Goal: Information Seeking & Learning: Find specific page/section

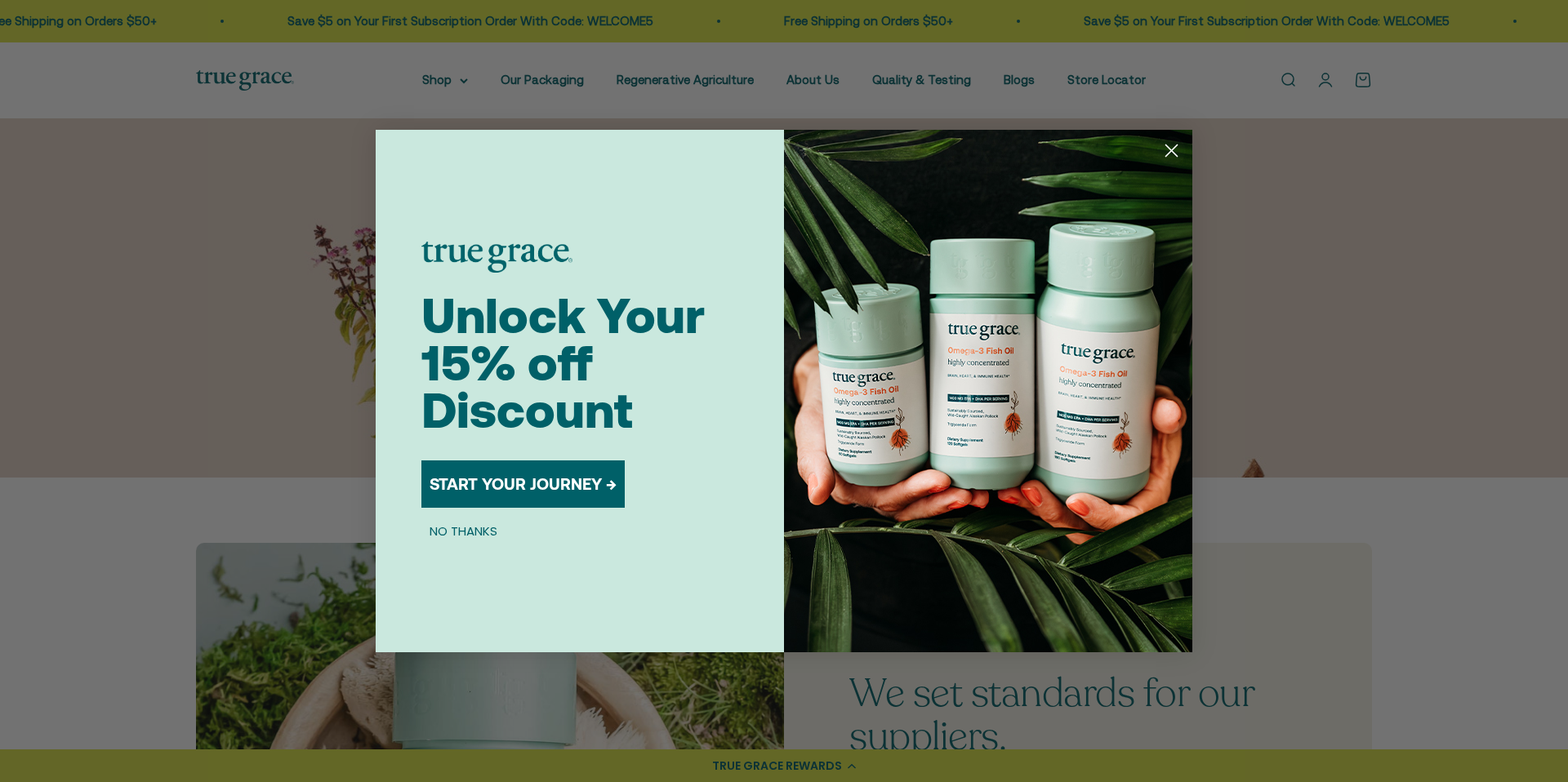
click at [1175, 149] on circle "Close dialog" at bounding box center [1171, 150] width 27 height 27
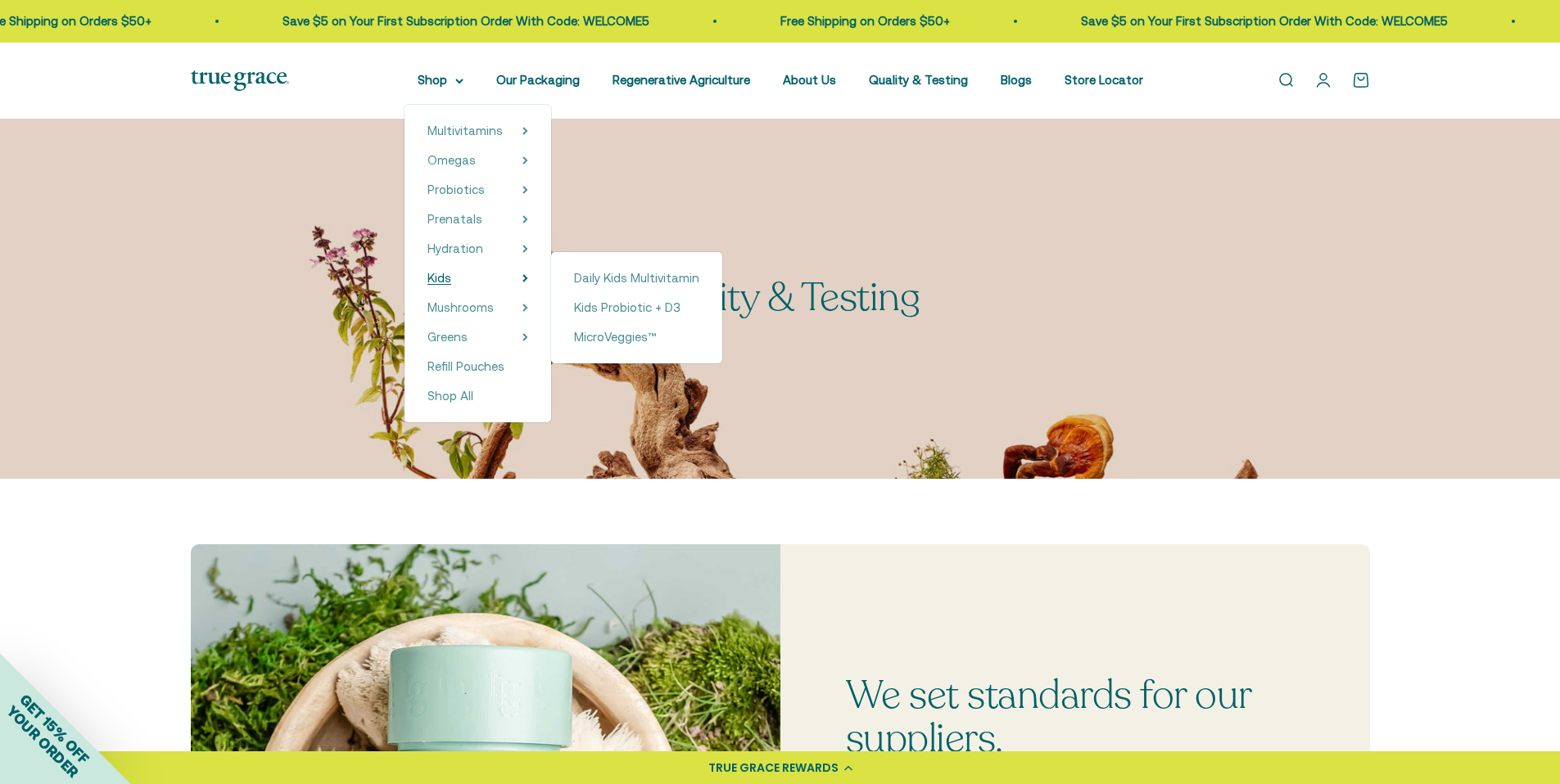
click at [490, 275] on summary "Kids" at bounding box center [478, 278] width 101 height 20
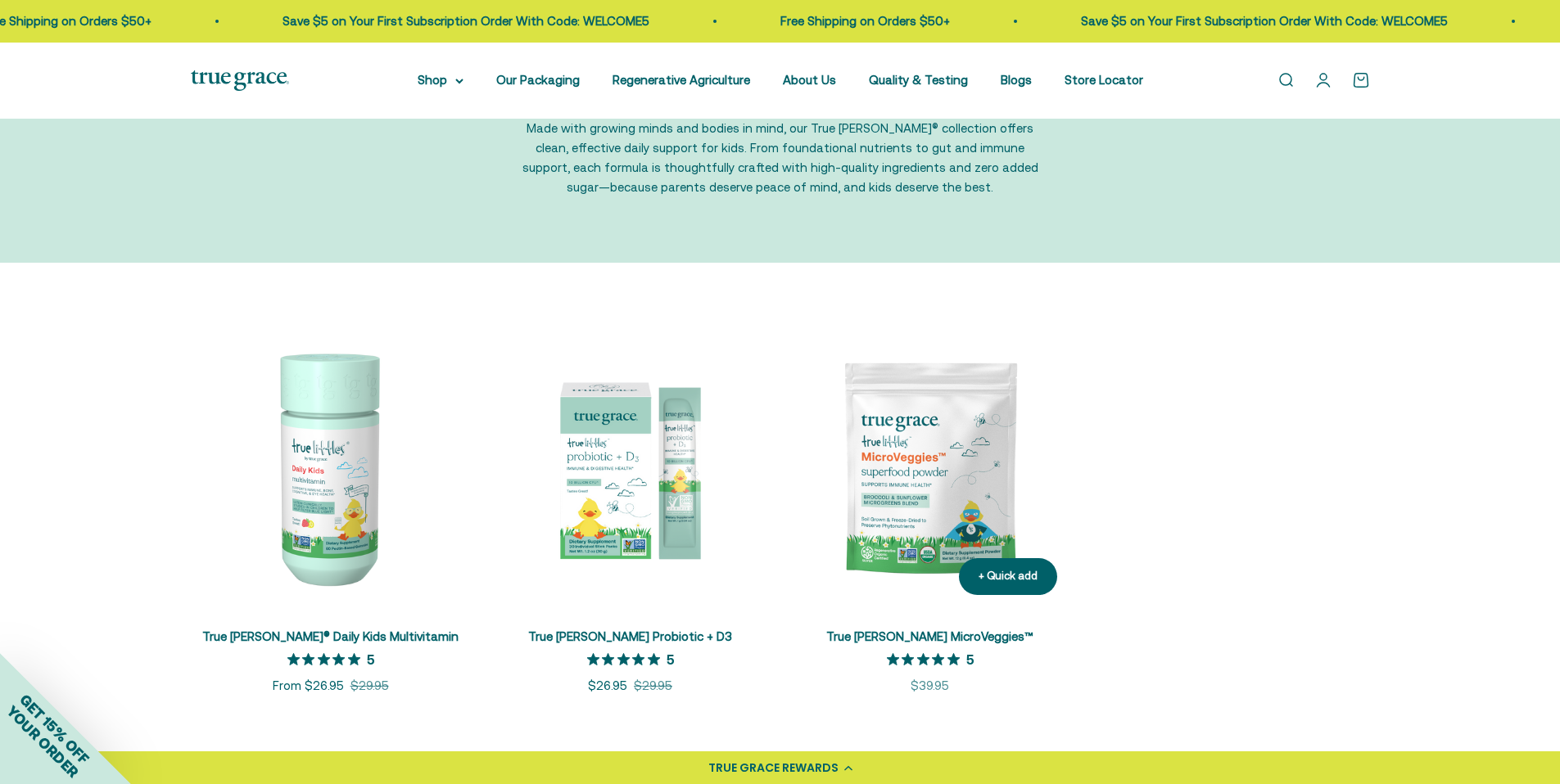
scroll to position [164, 0]
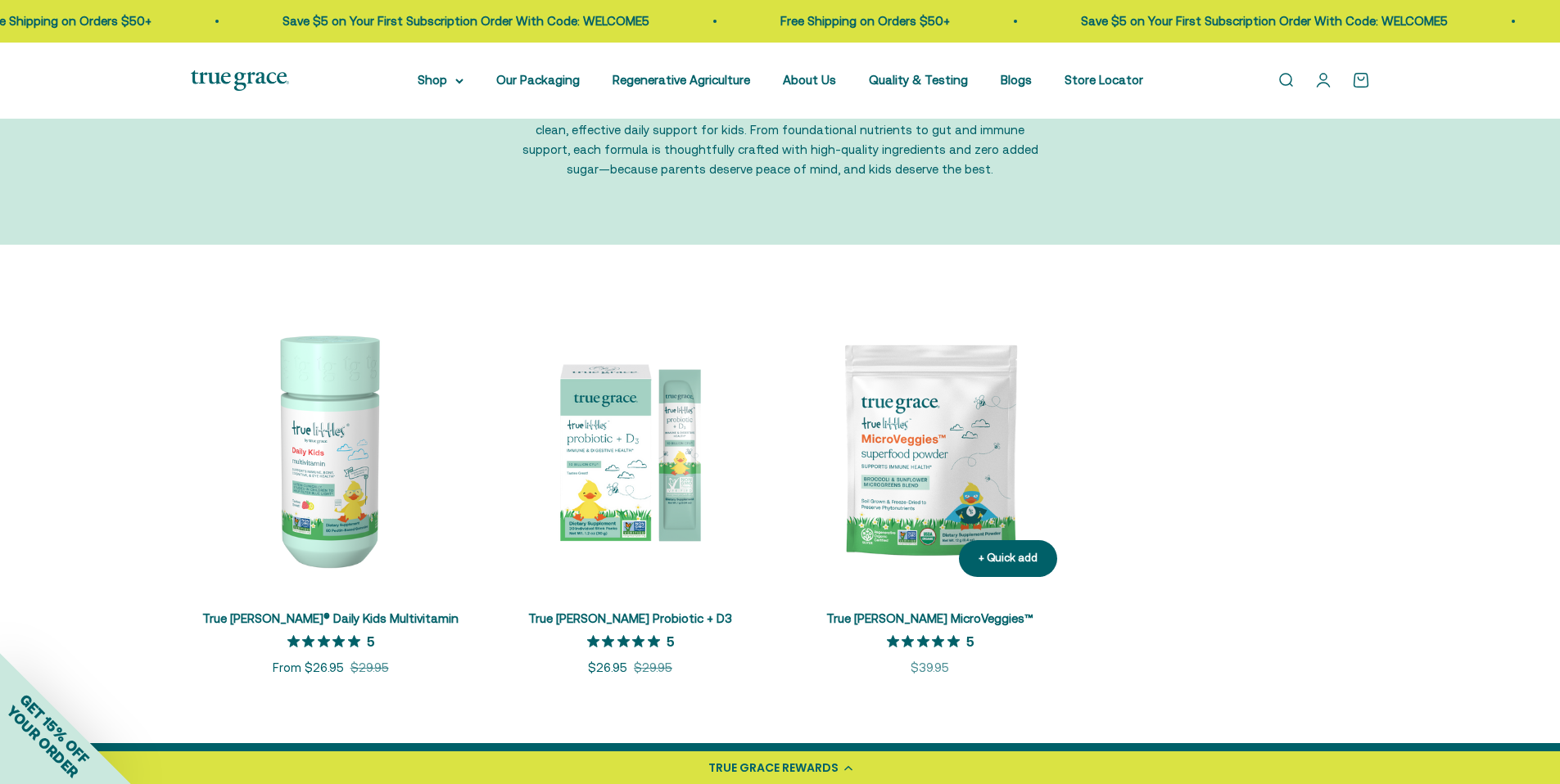
click at [933, 451] on img at bounding box center [930, 450] width 280 height 280
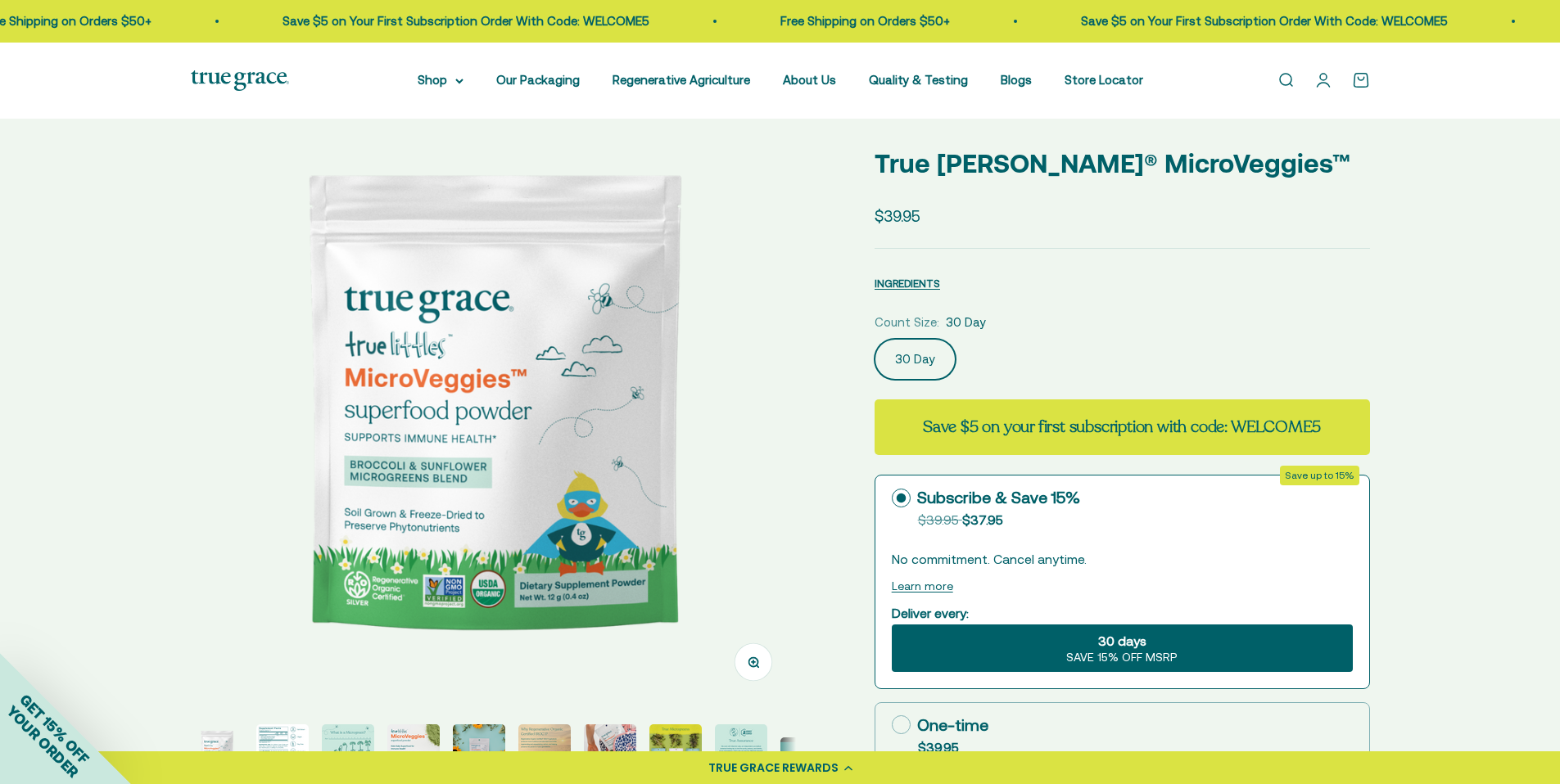
select select "3"
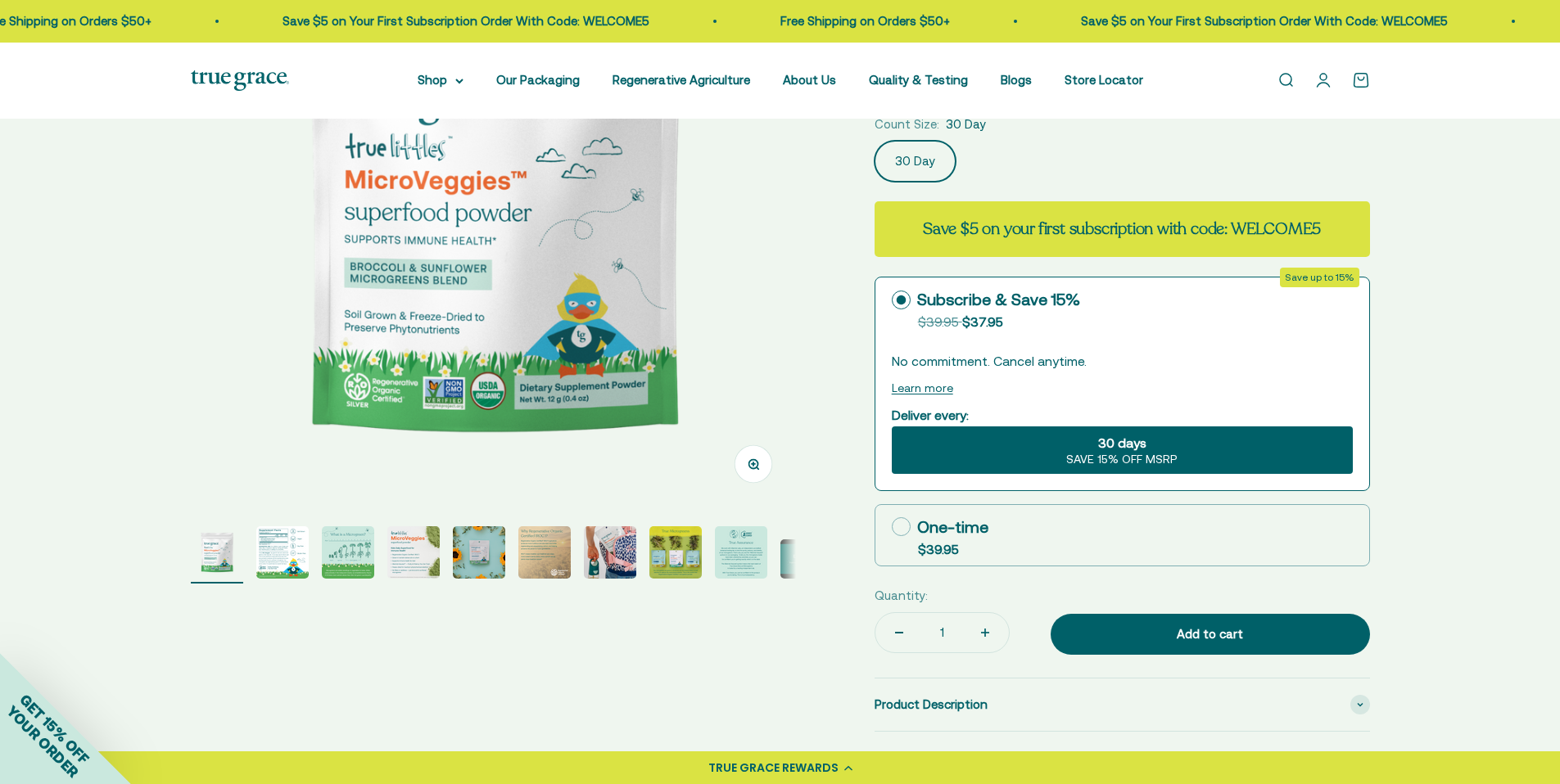
scroll to position [327, 0]
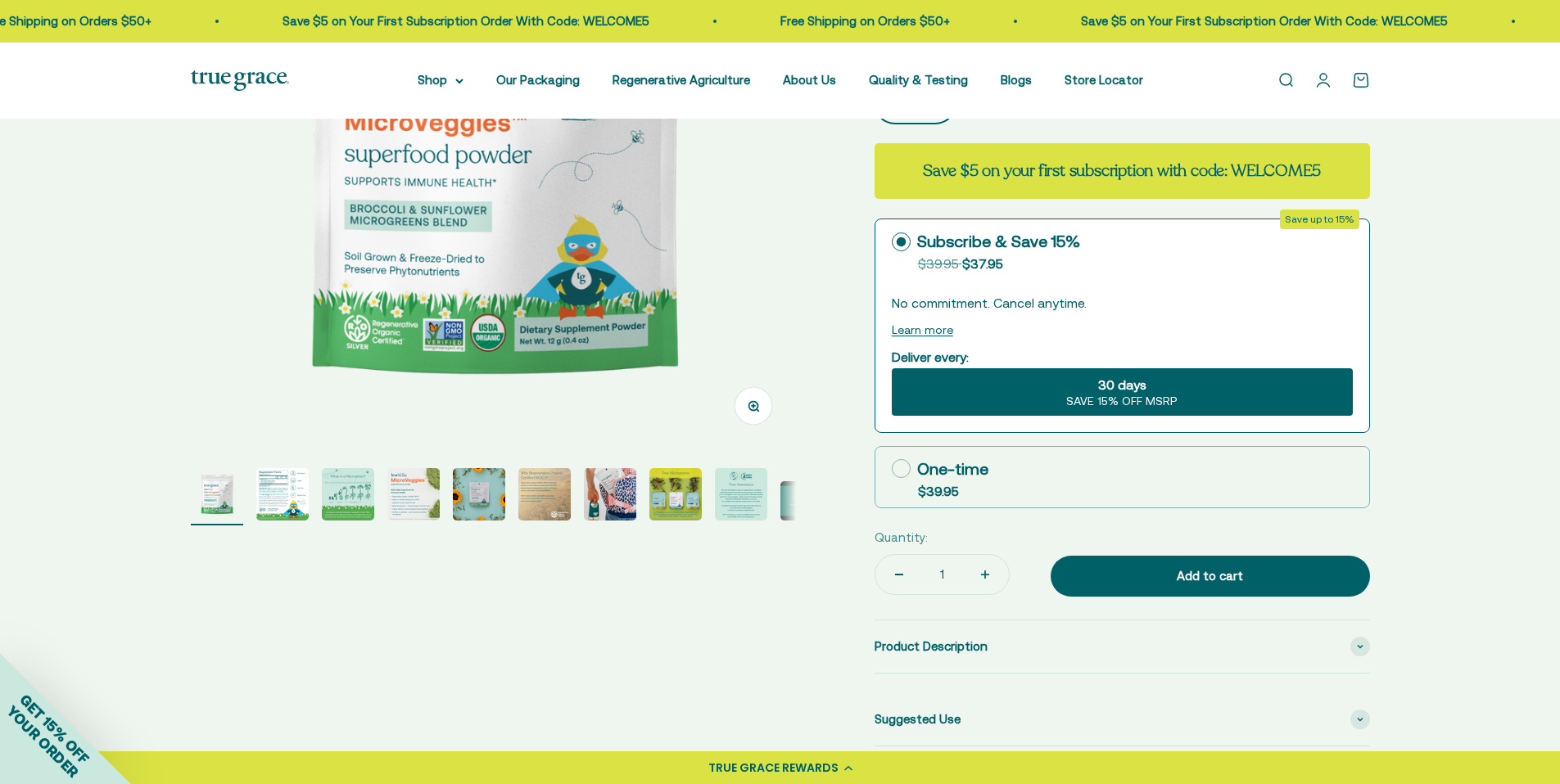
click at [723, 489] on img "Go to item 9" at bounding box center [741, 494] width 52 height 52
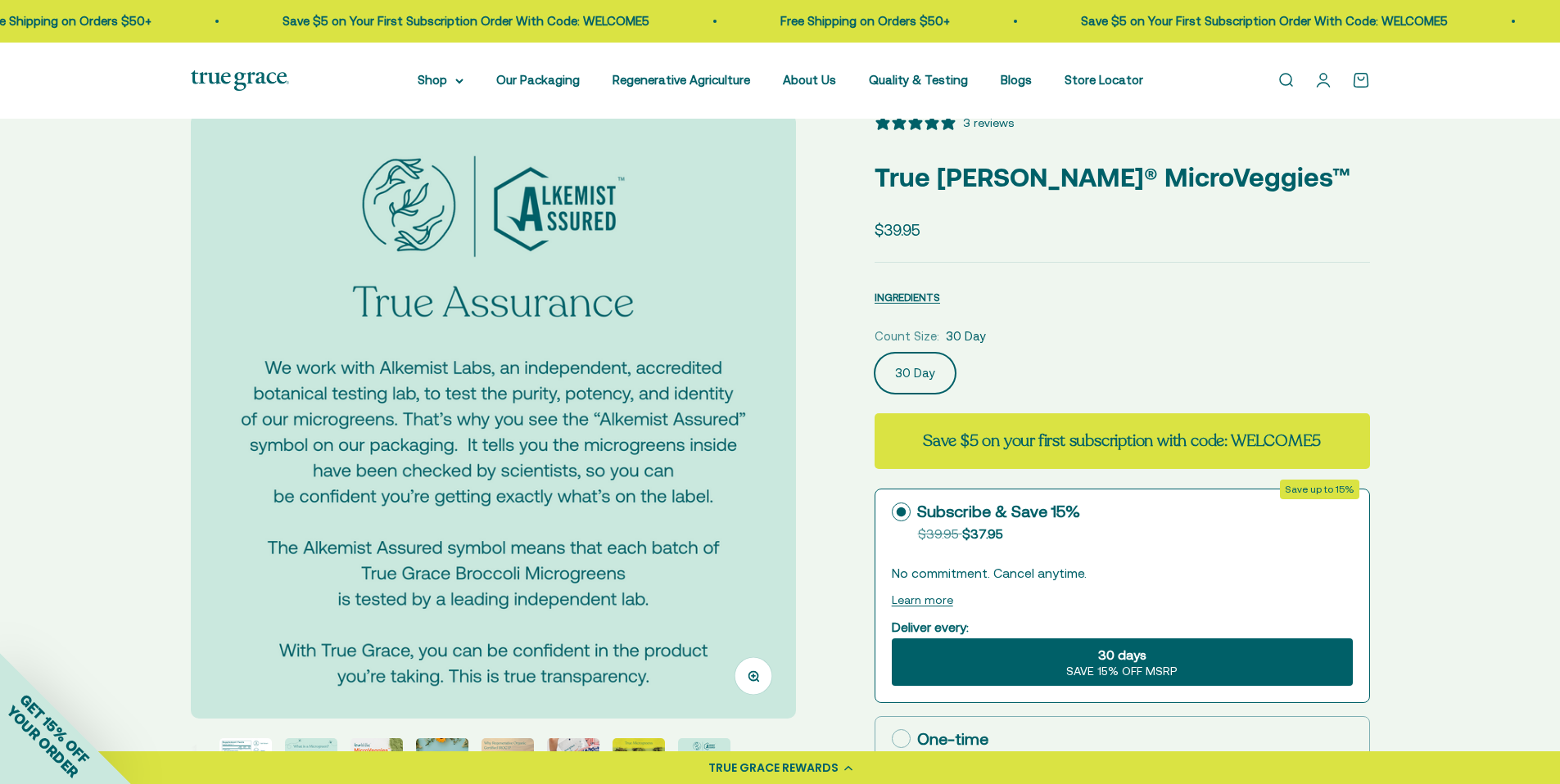
scroll to position [0, 0]
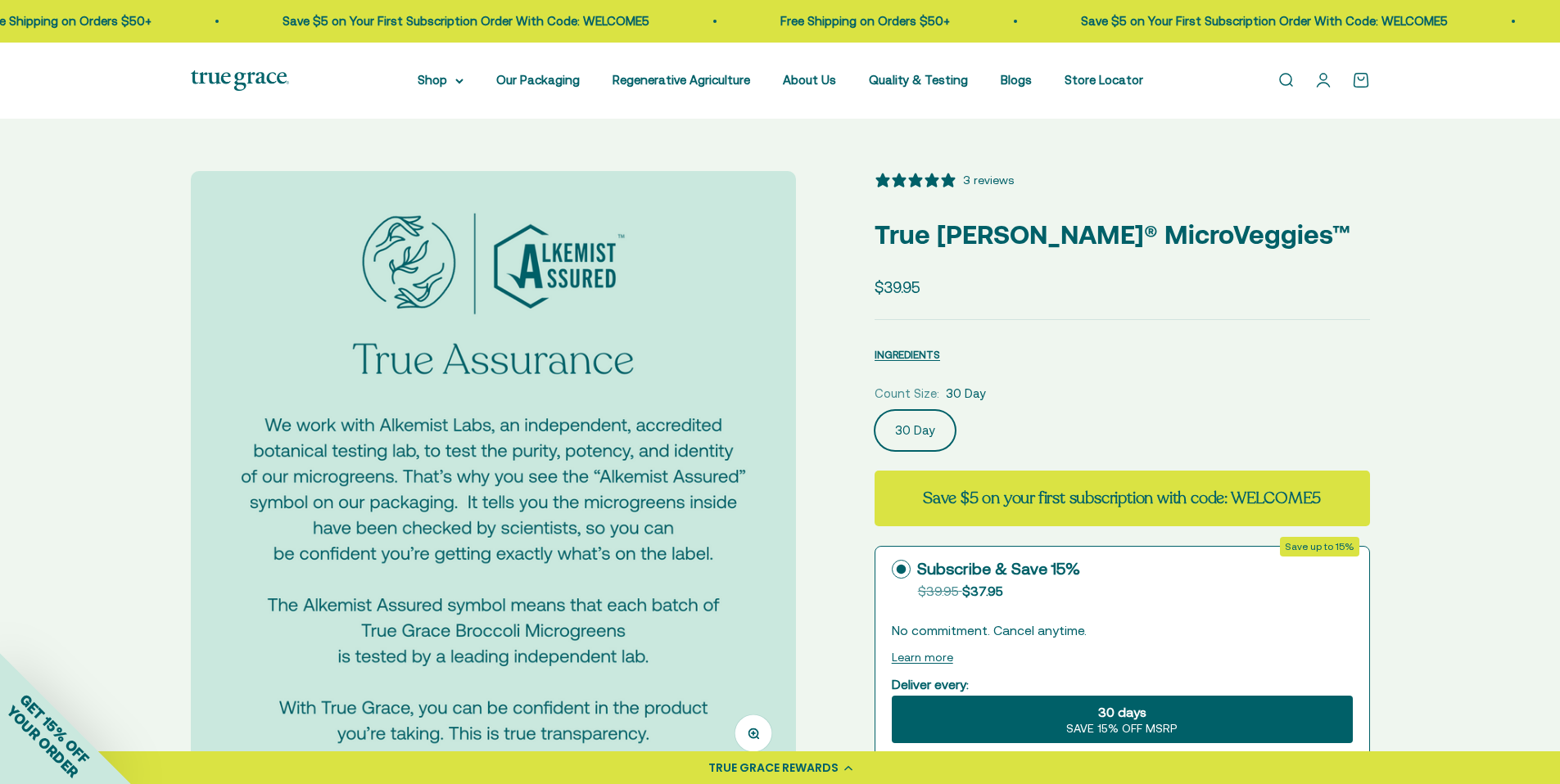
click at [701, 559] on img at bounding box center [493, 473] width 605 height 605
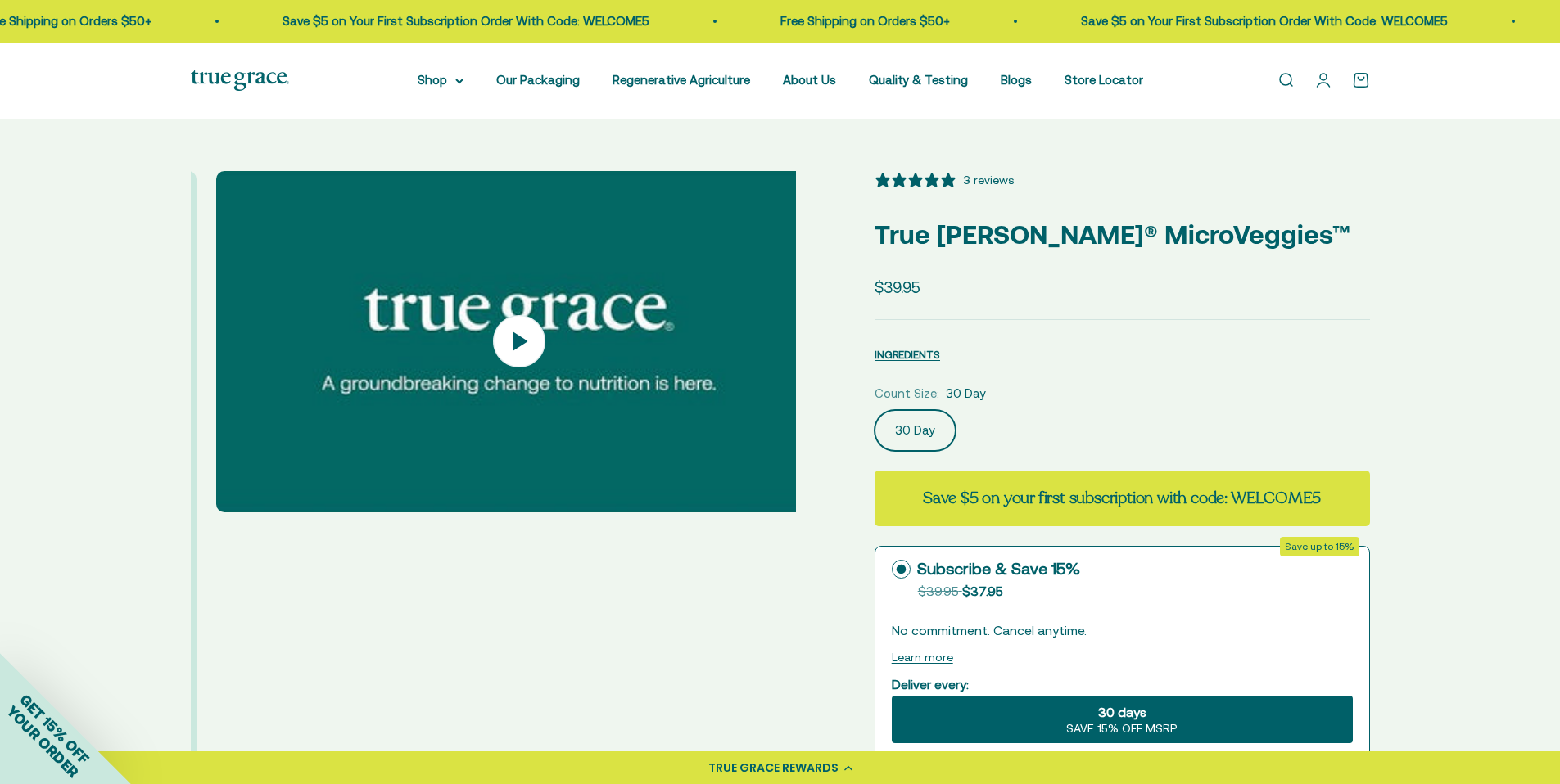
scroll to position [0, 5624]
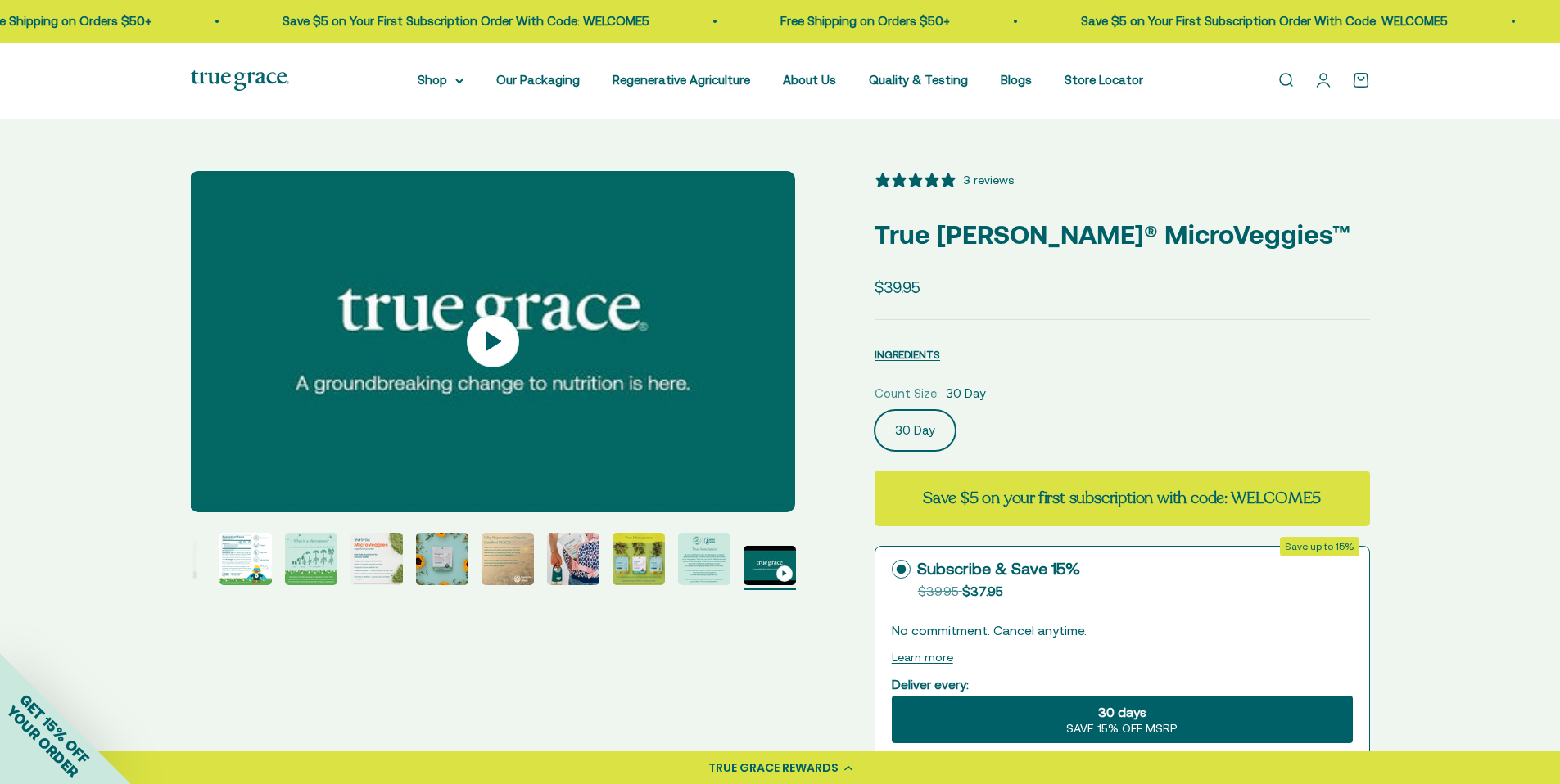
click at [636, 557] on img "Go to item 8" at bounding box center [639, 559] width 52 height 52
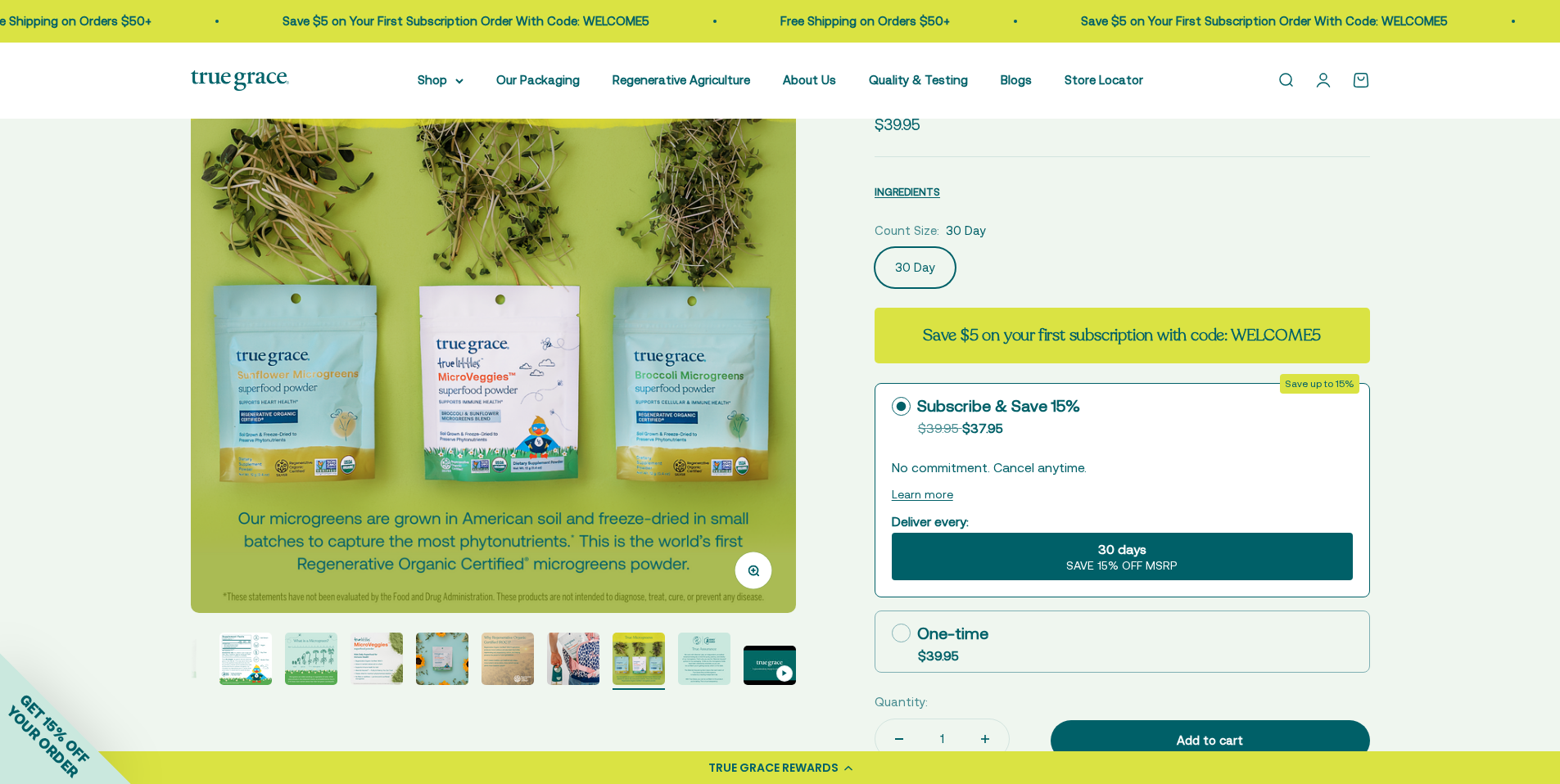
scroll to position [164, 0]
click at [567, 661] on img "Go to item 7" at bounding box center [573, 658] width 52 height 52
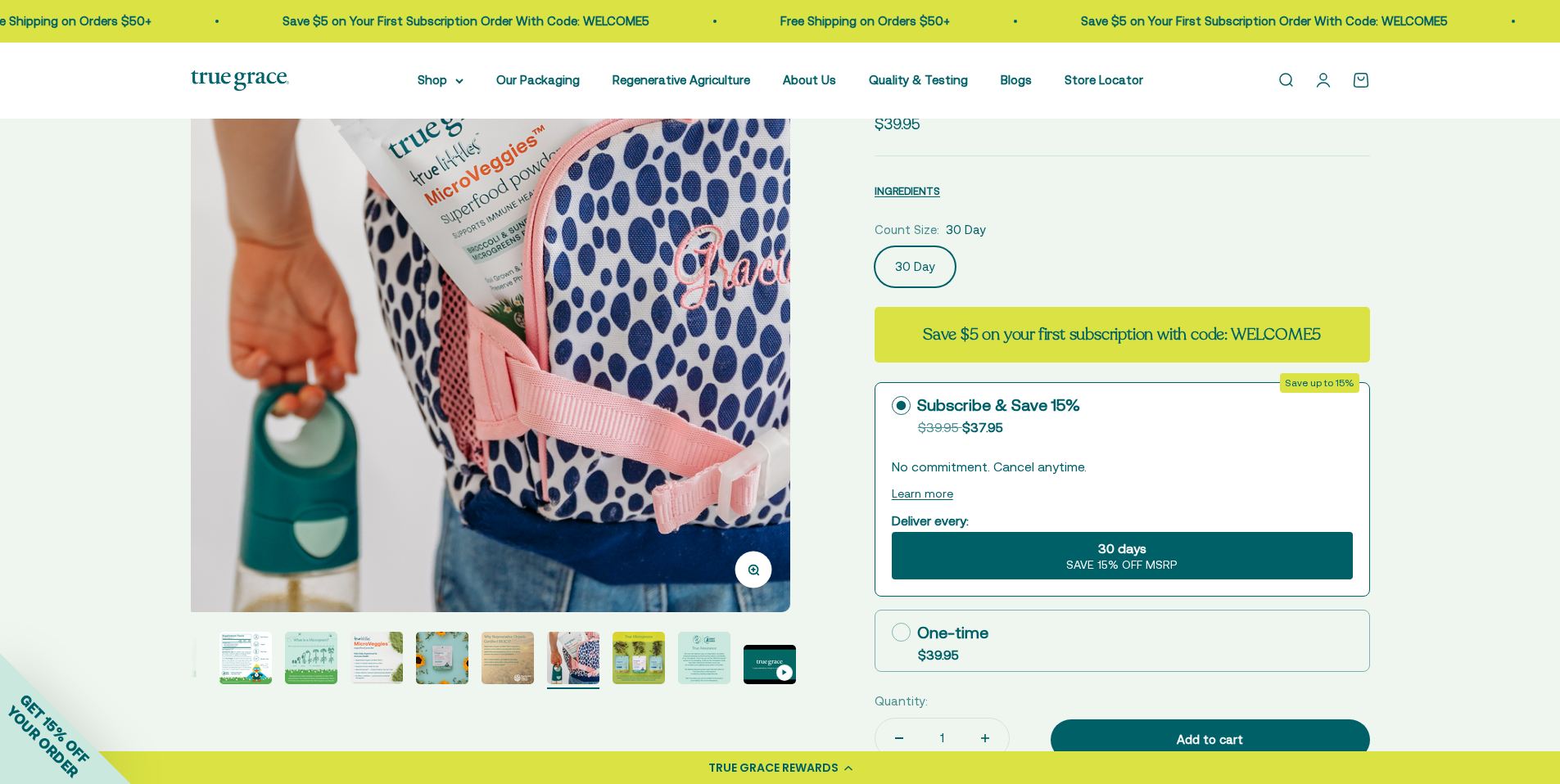
scroll to position [0, 3749]
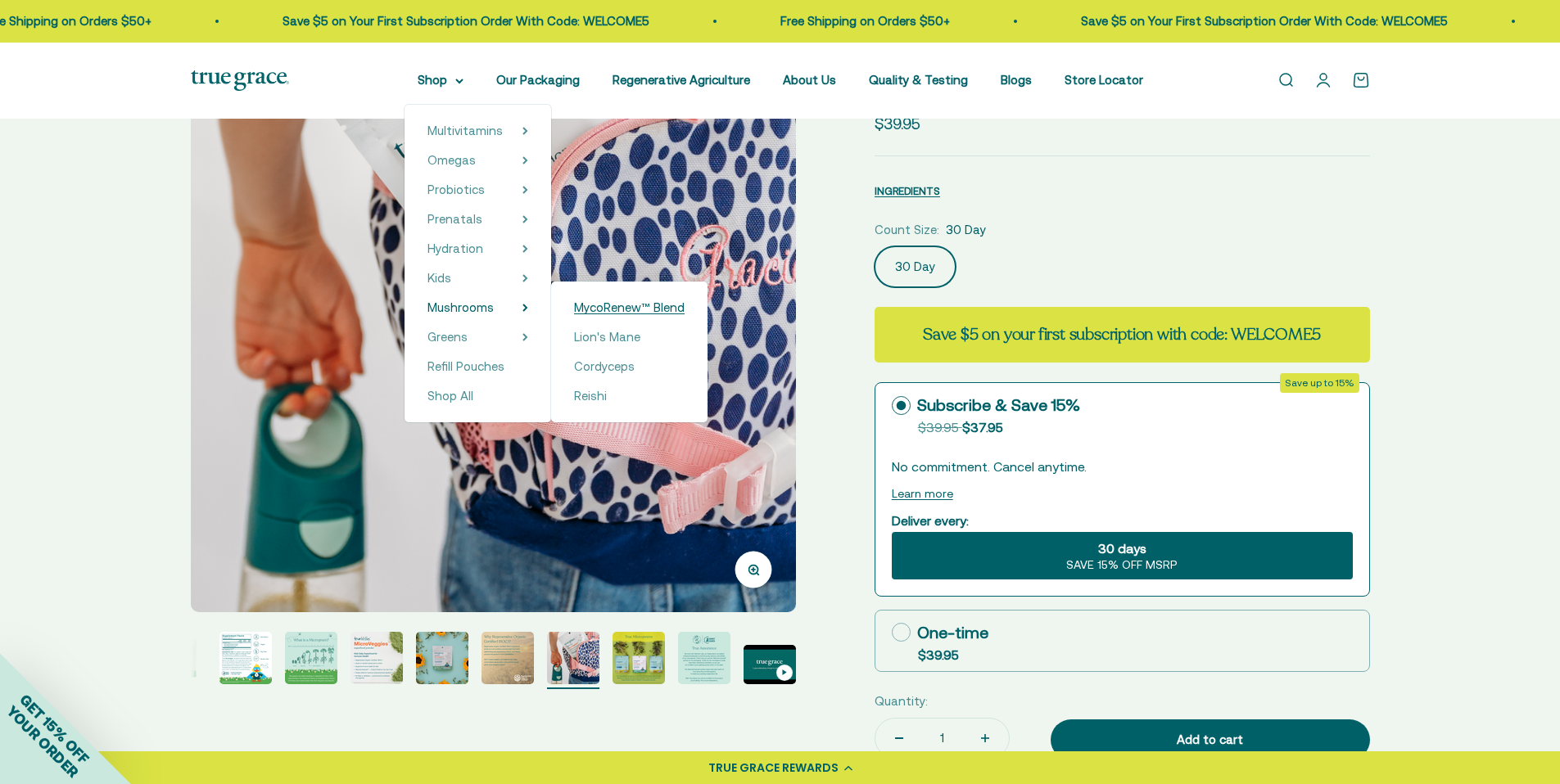
click at [633, 314] on span "MycoRenew™ Blend" at bounding box center [629, 308] width 111 height 14
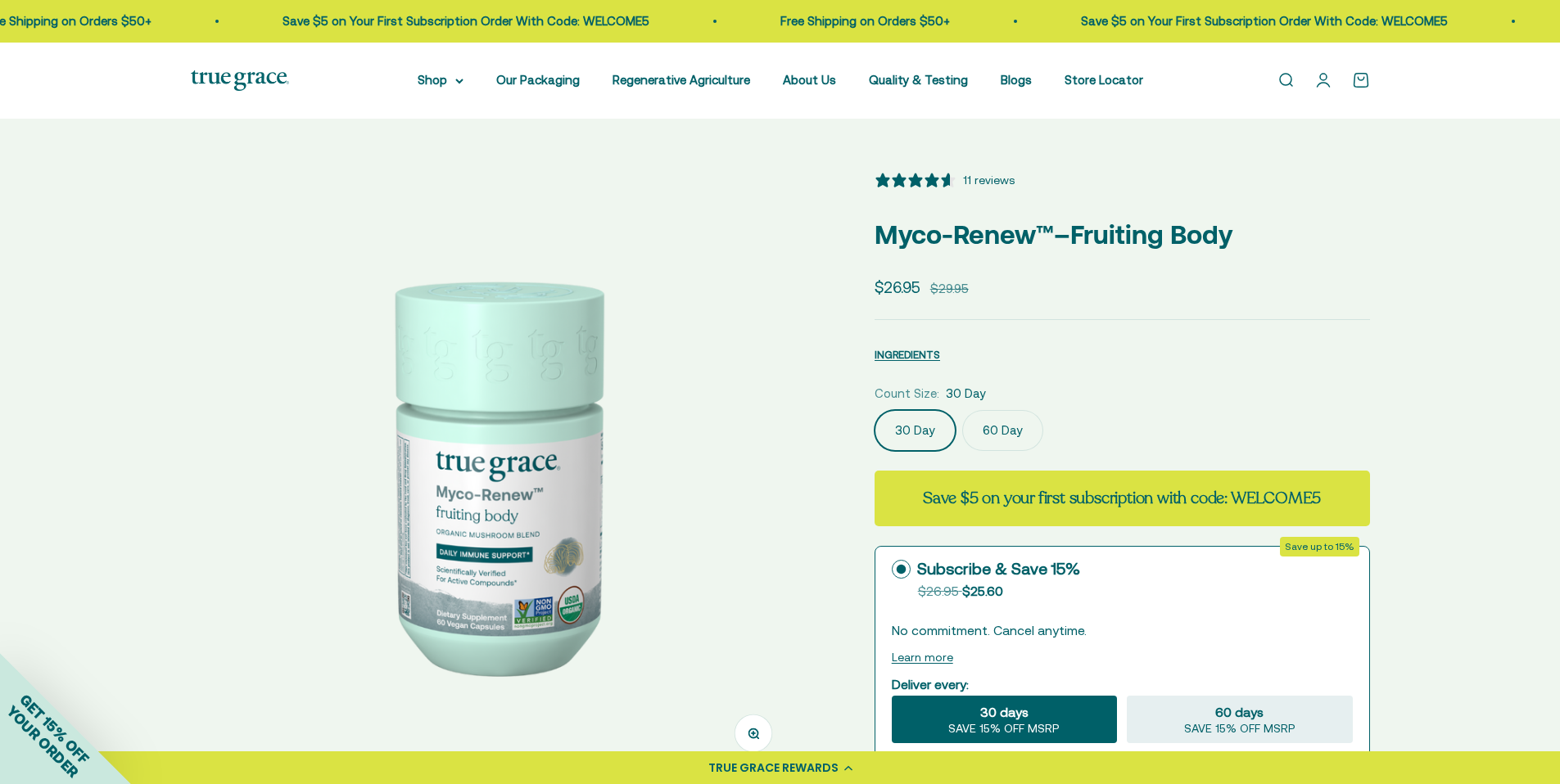
select select "3"
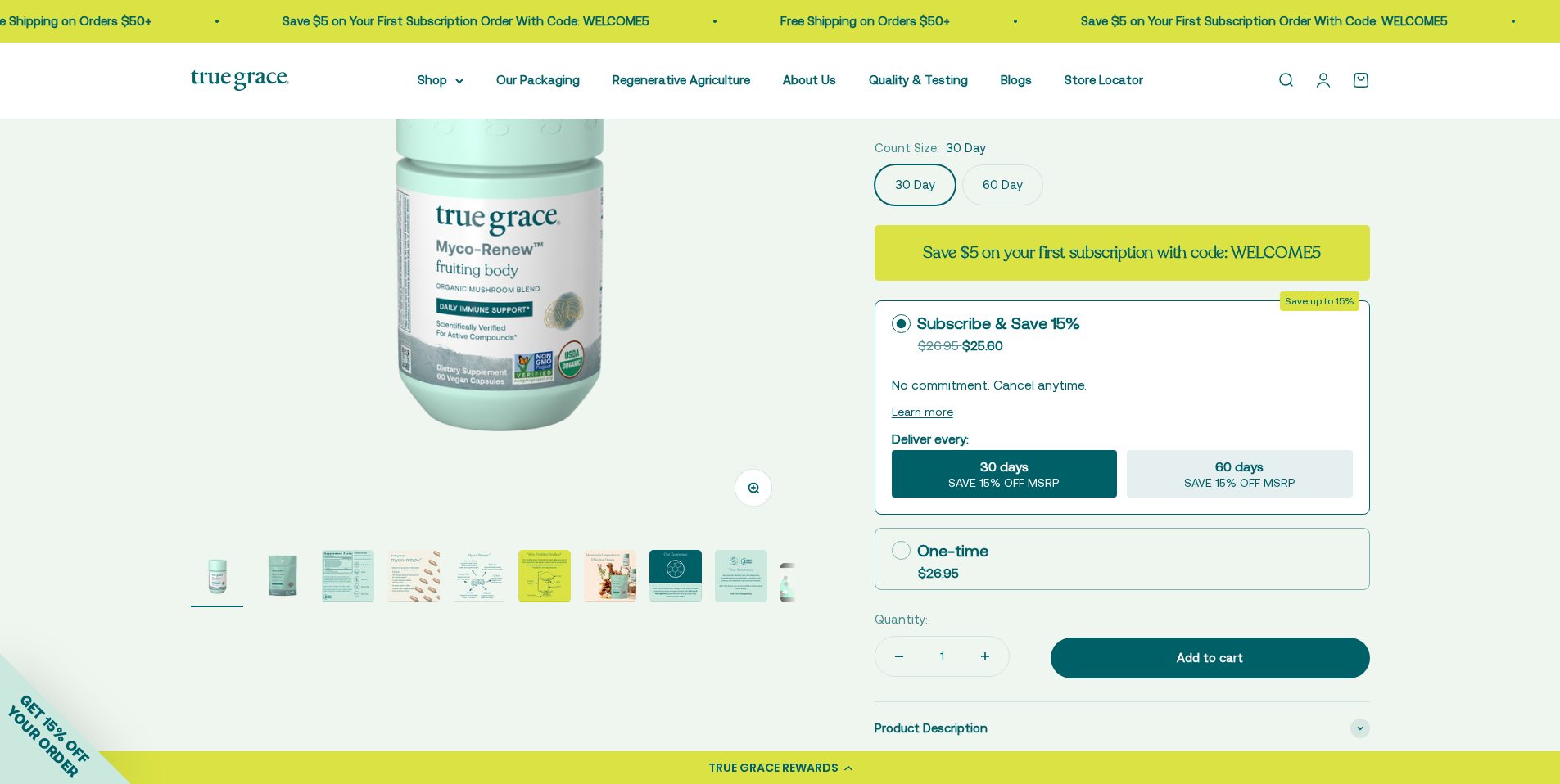
click at [728, 565] on img "Go to item 9" at bounding box center [741, 576] width 52 height 52
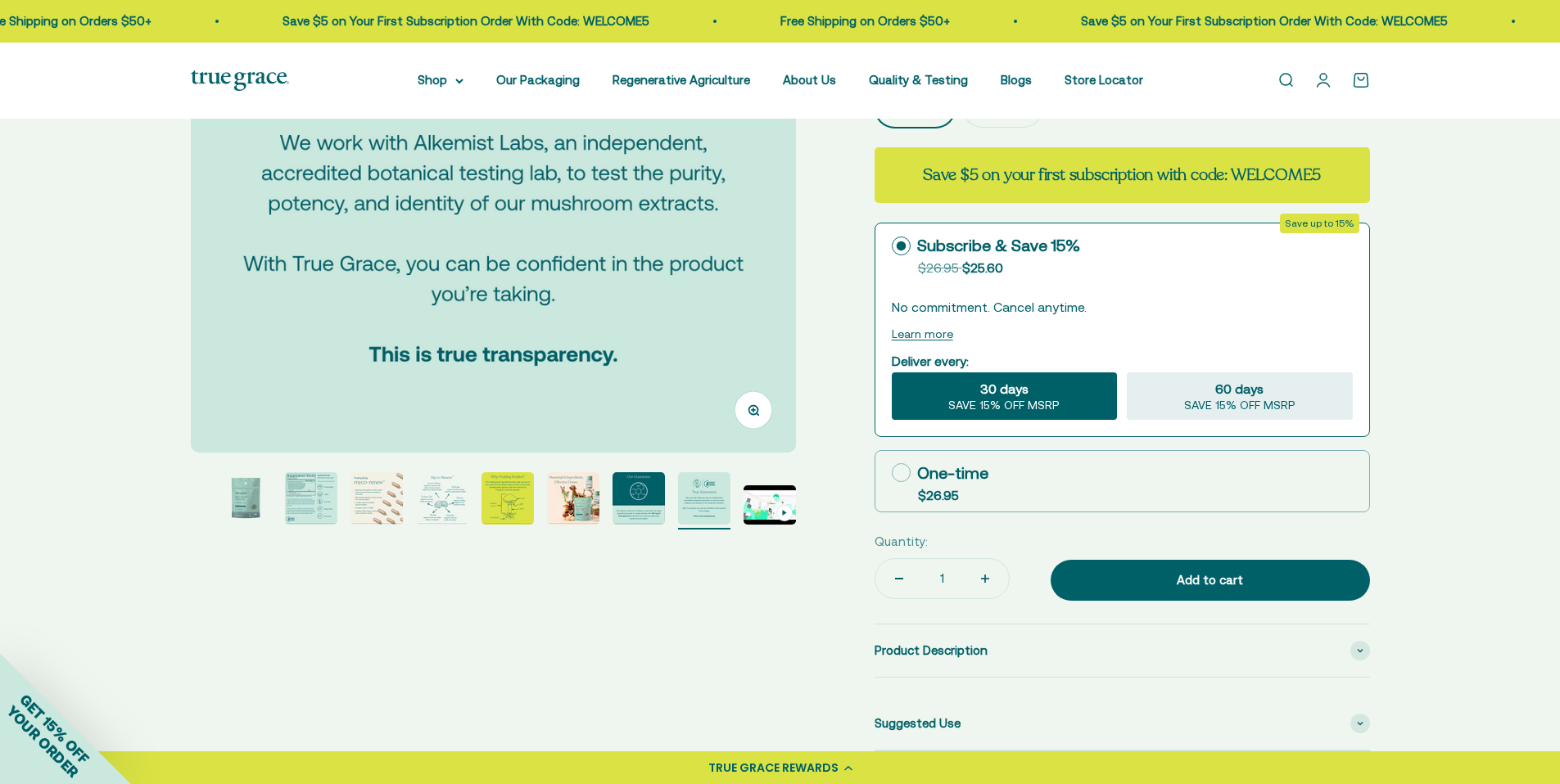
scroll to position [327, 0]
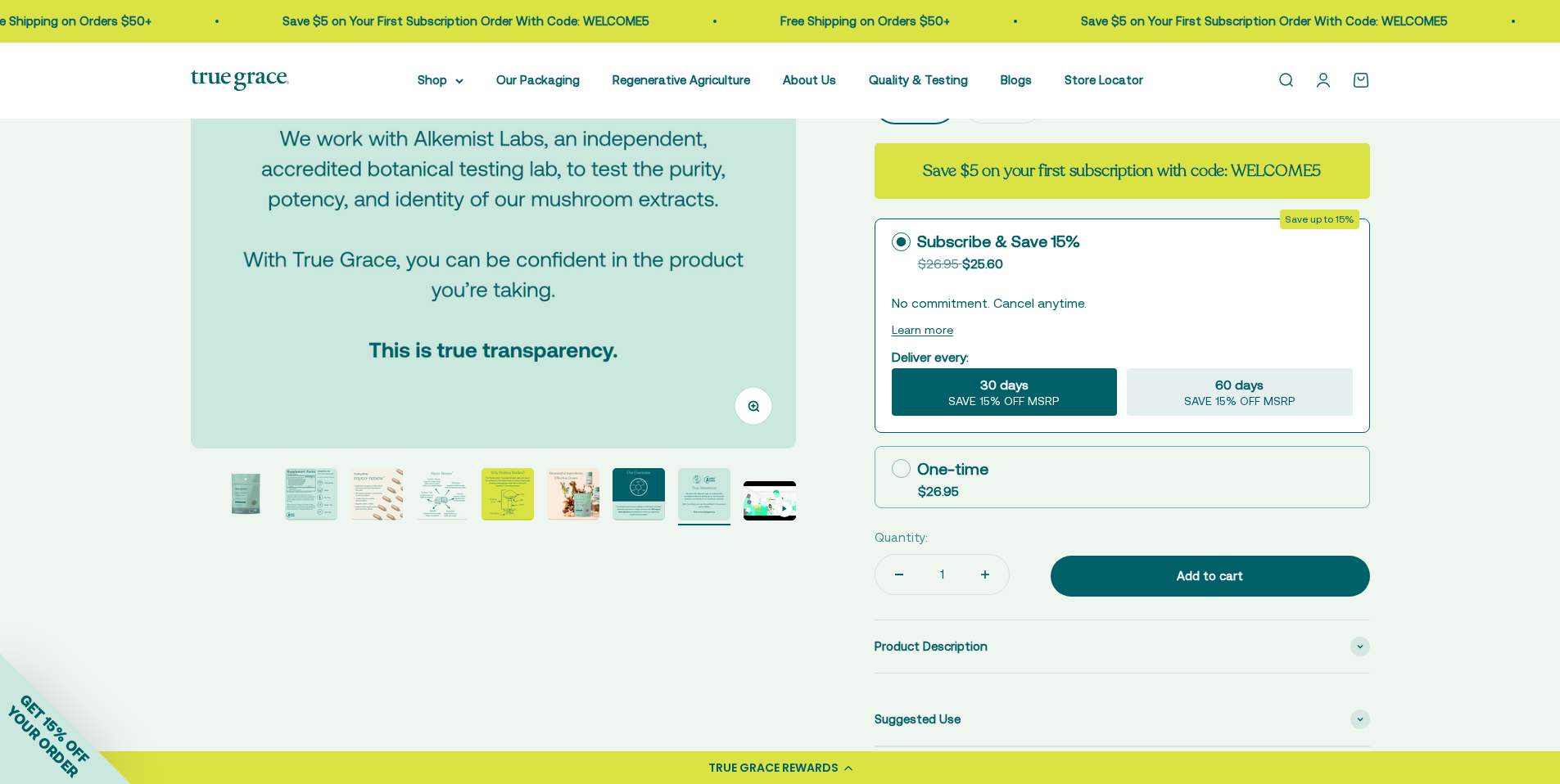
click at [244, 496] on img "Go to item 2" at bounding box center [245, 494] width 52 height 52
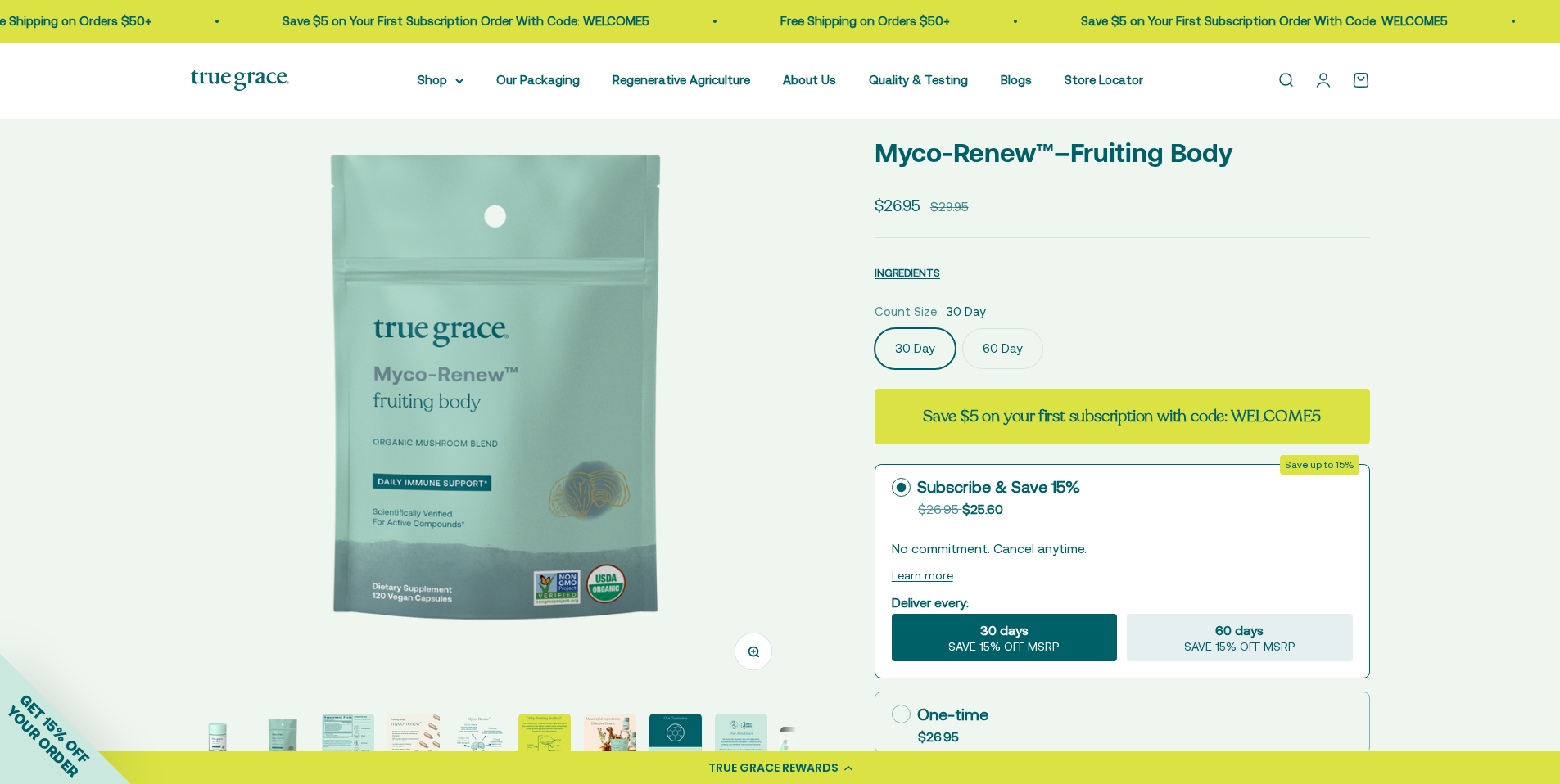
scroll to position [164, 0]
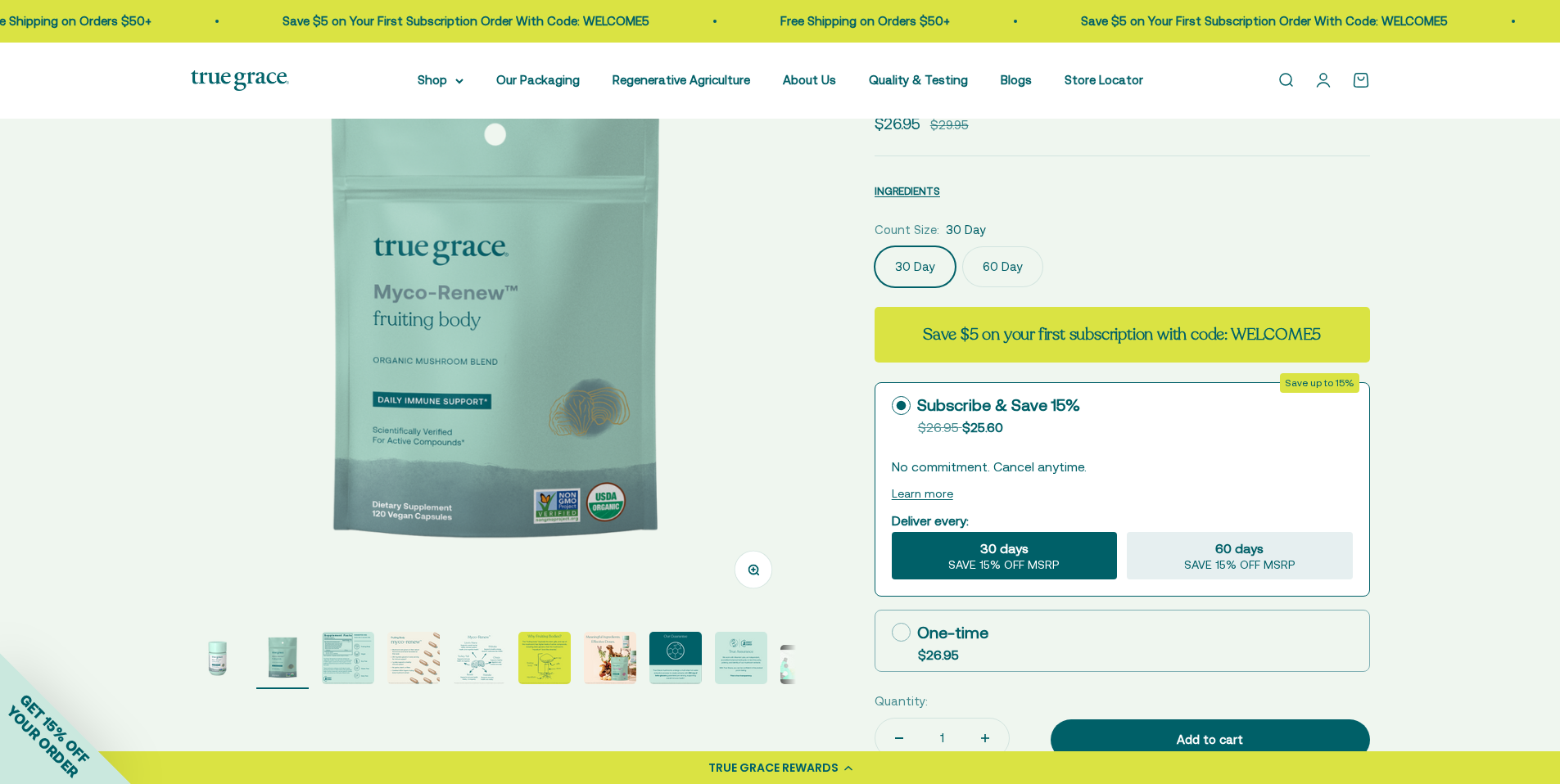
click at [356, 660] on img "Go to item 3" at bounding box center [348, 658] width 52 height 52
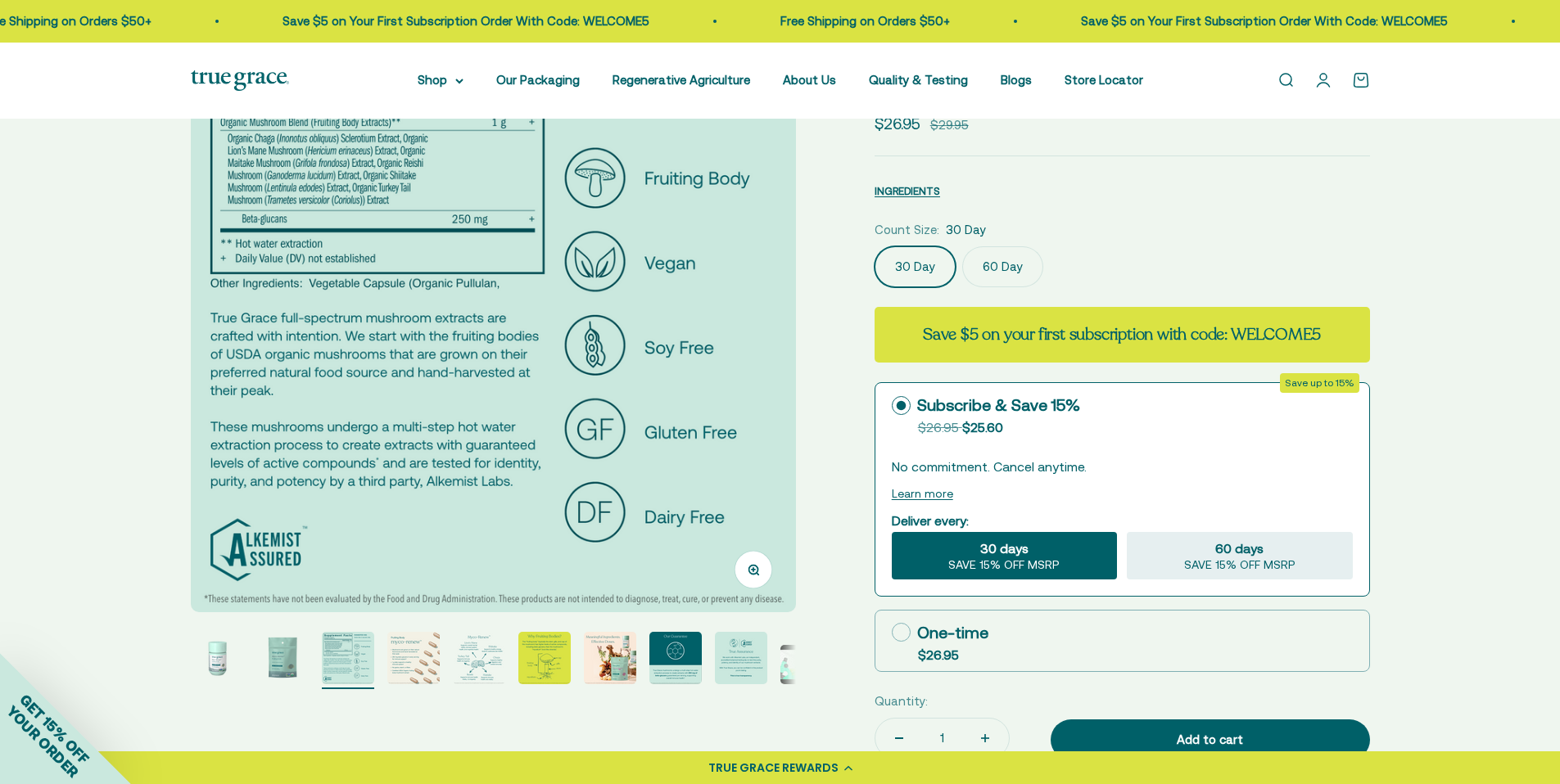
click at [738, 651] on img "Go to item 9" at bounding box center [741, 658] width 52 height 52
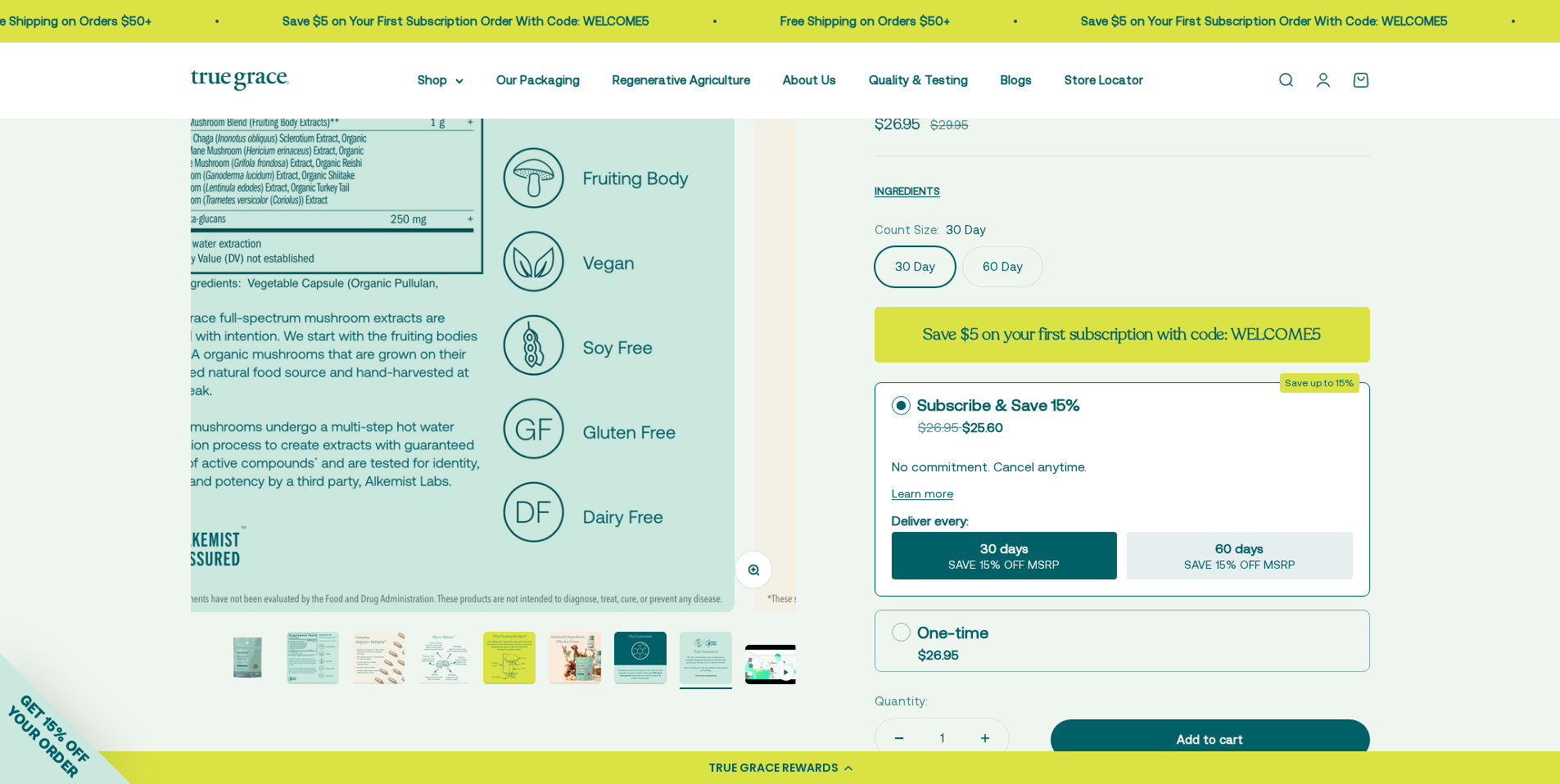
scroll to position [0, 0]
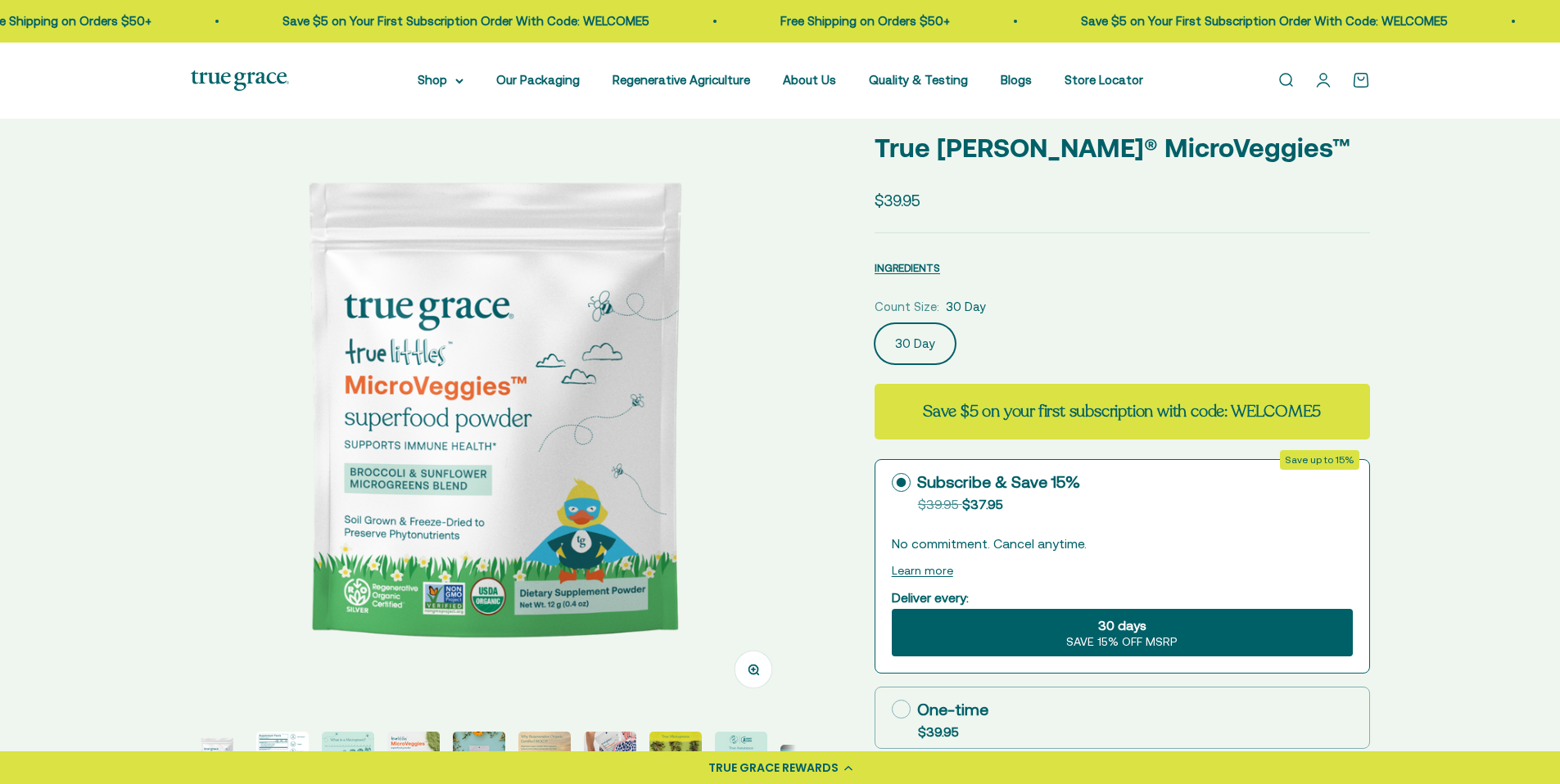
select select "3"
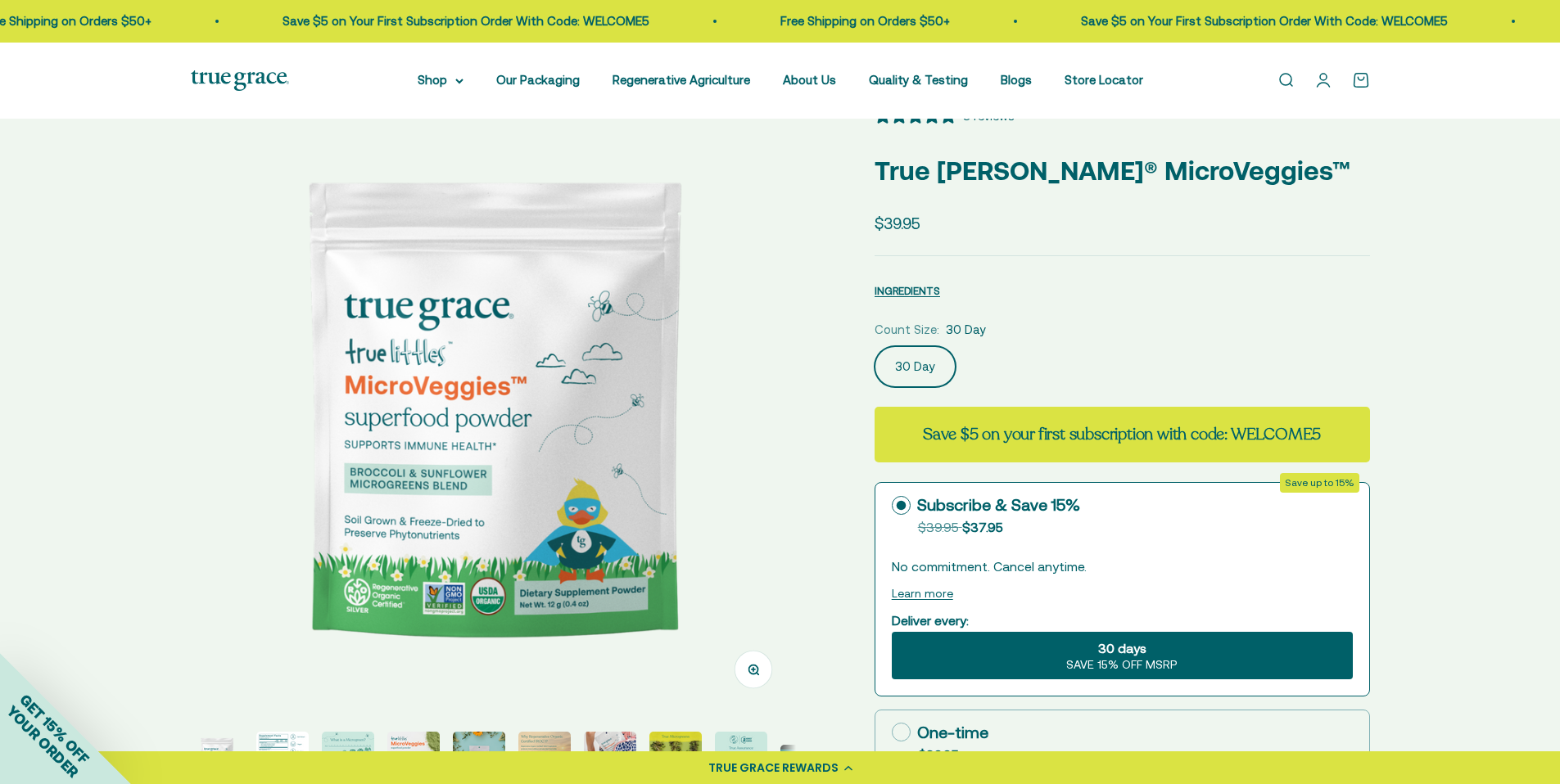
scroll to position [164, 0]
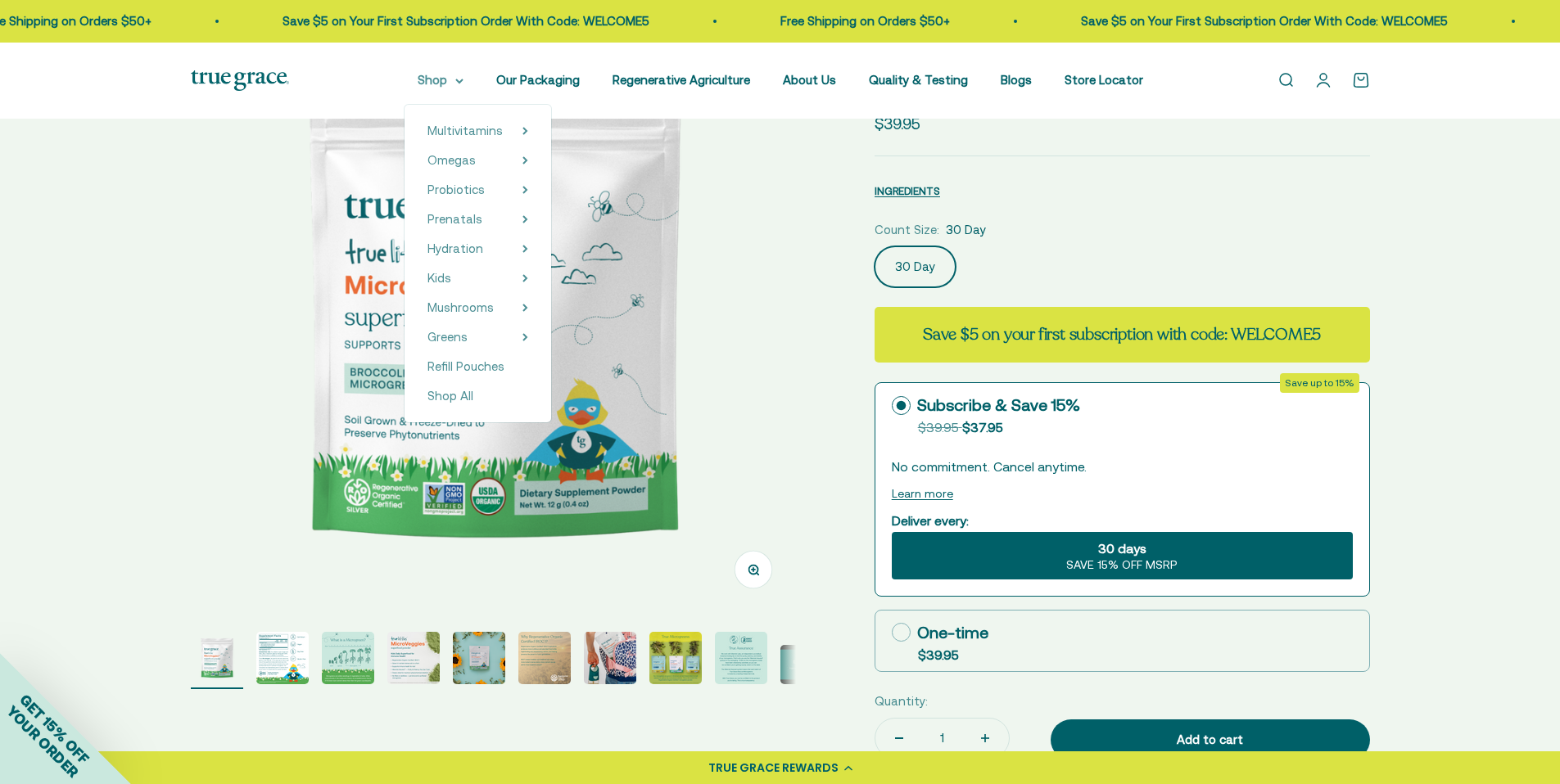
click at [456, 80] on summary "Shop" at bounding box center [440, 80] width 46 height 20
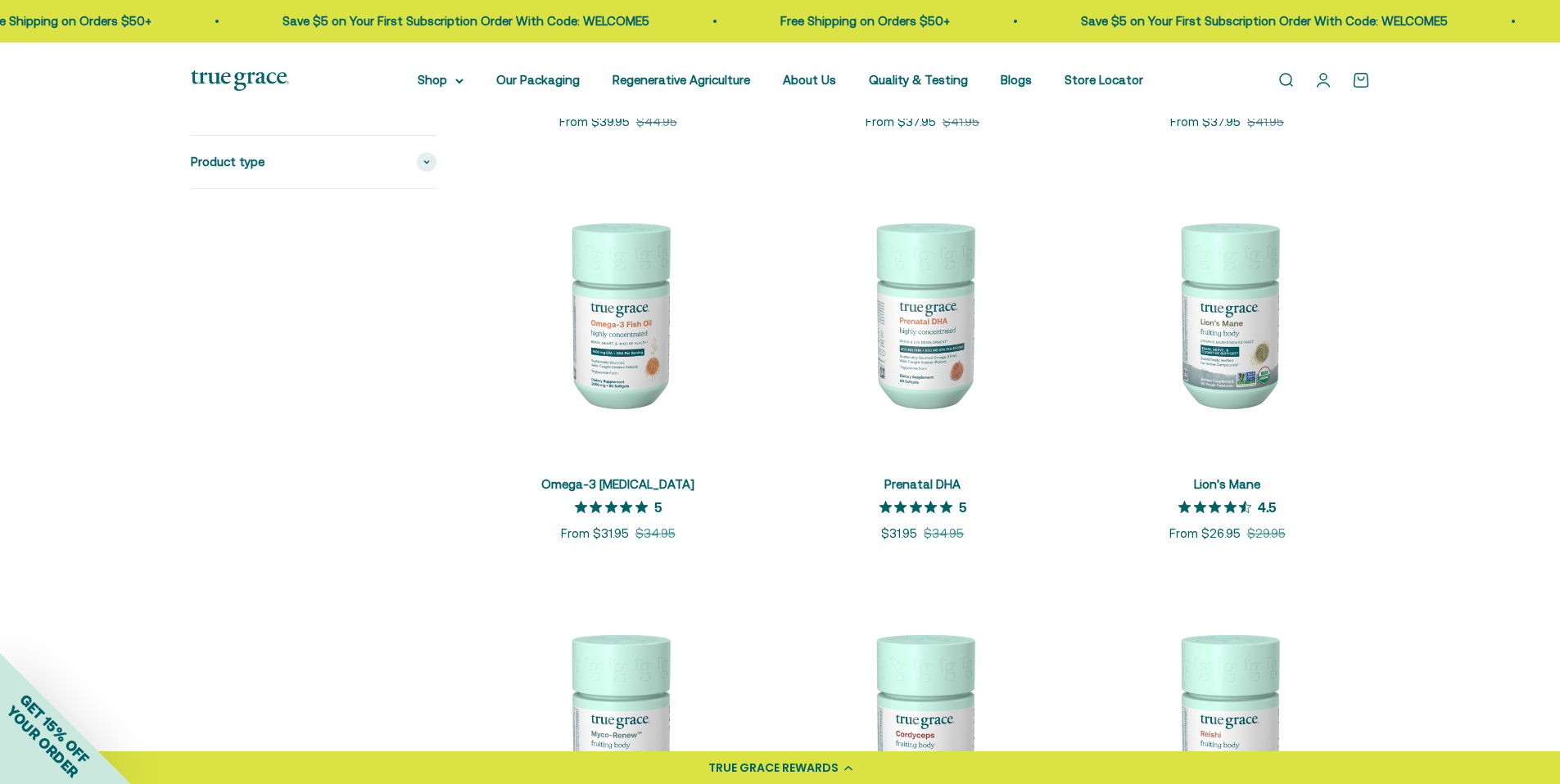
scroll to position [1555, 0]
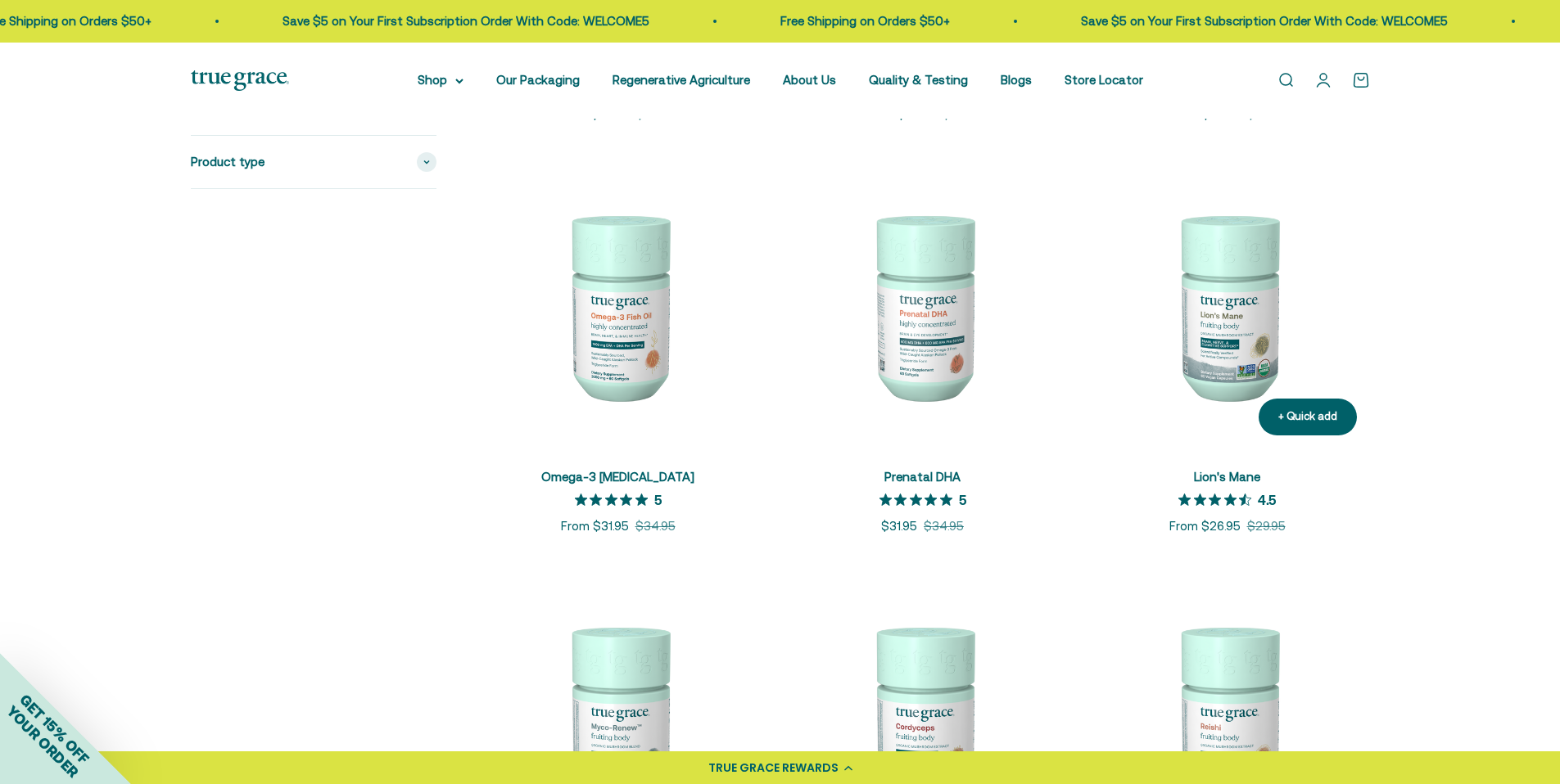
click at [1232, 313] on img at bounding box center [1227, 306] width 285 height 285
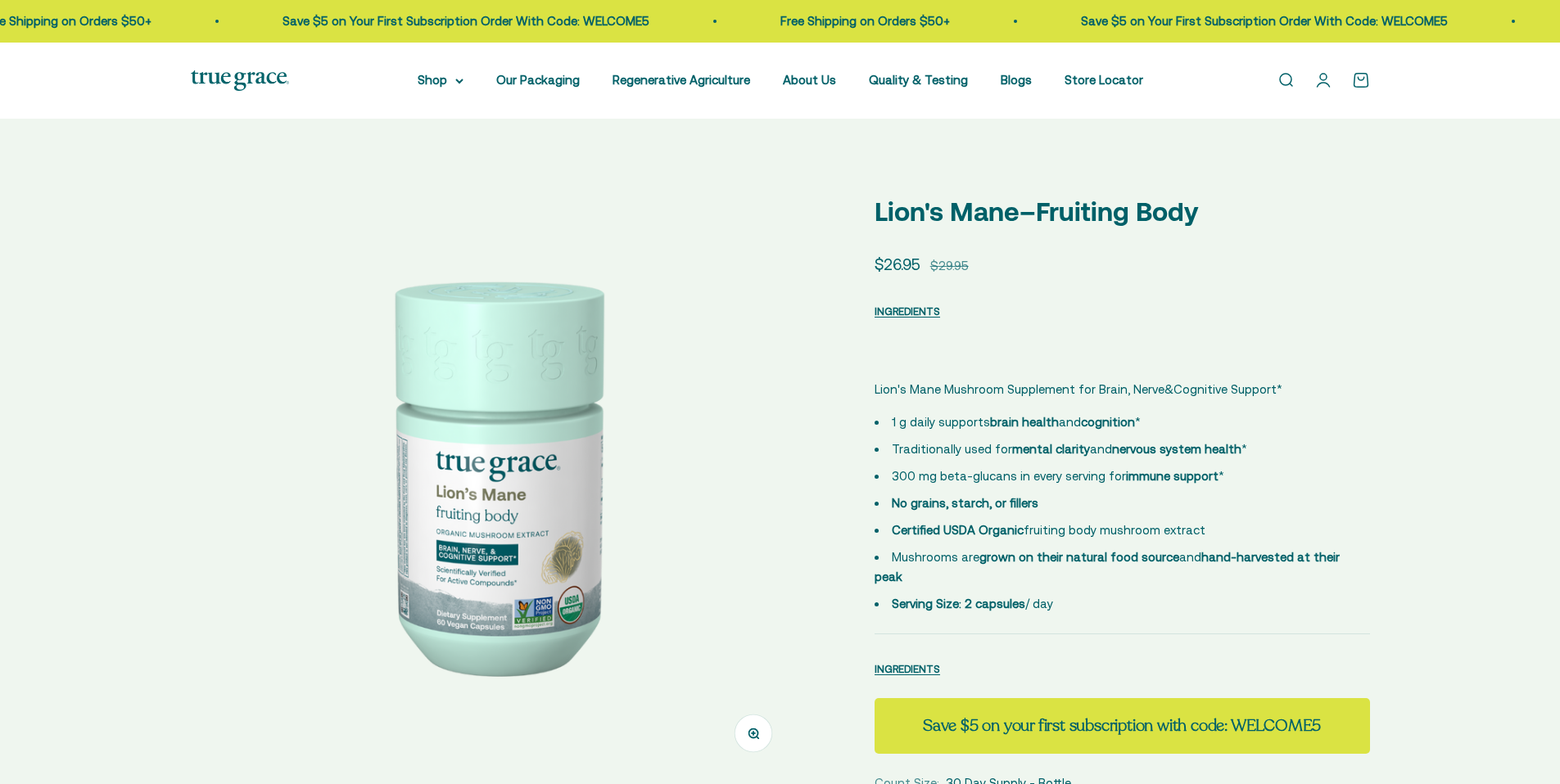
select select "3"
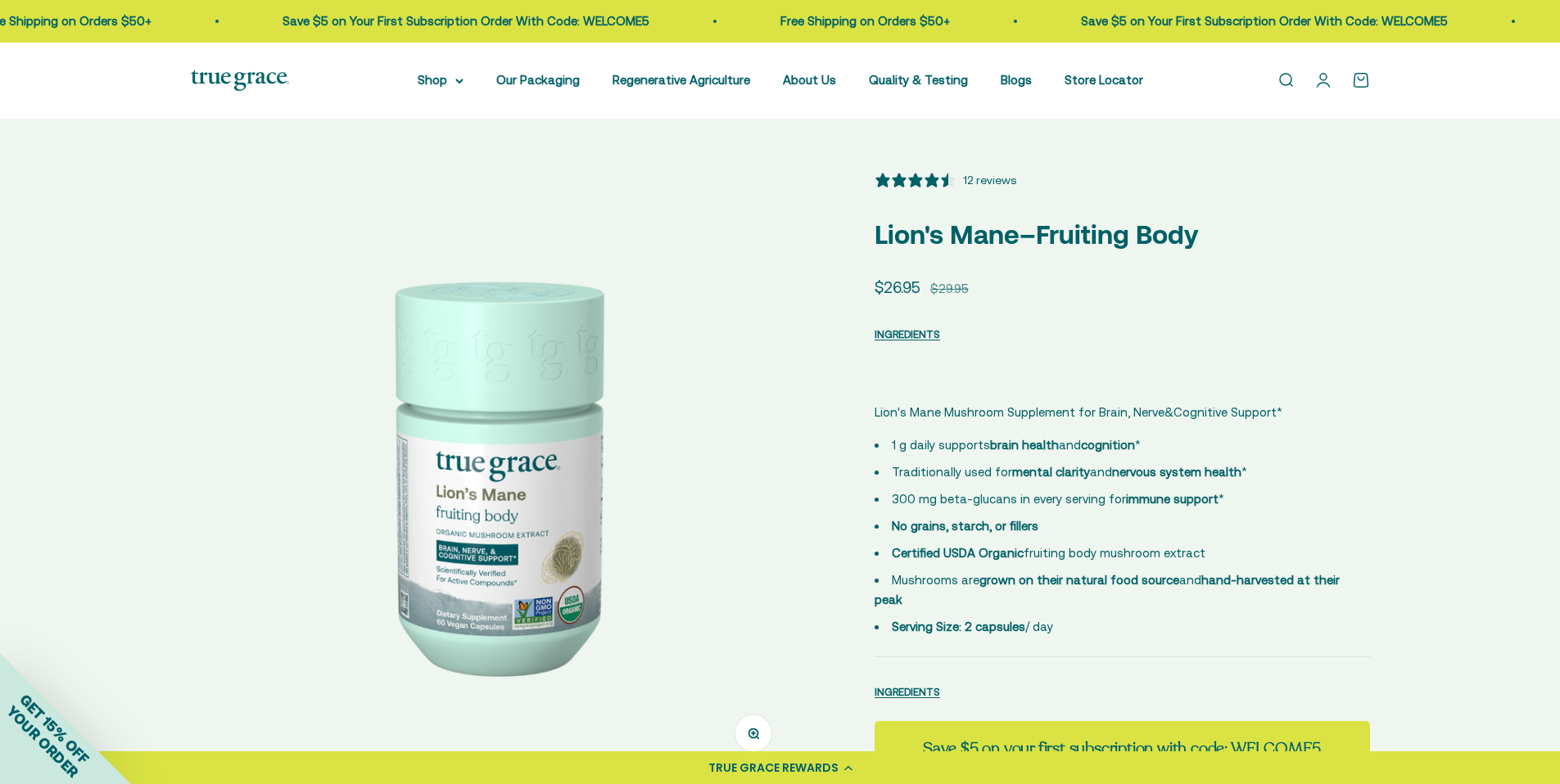
click at [677, 555] on img at bounding box center [493, 473] width 605 height 605
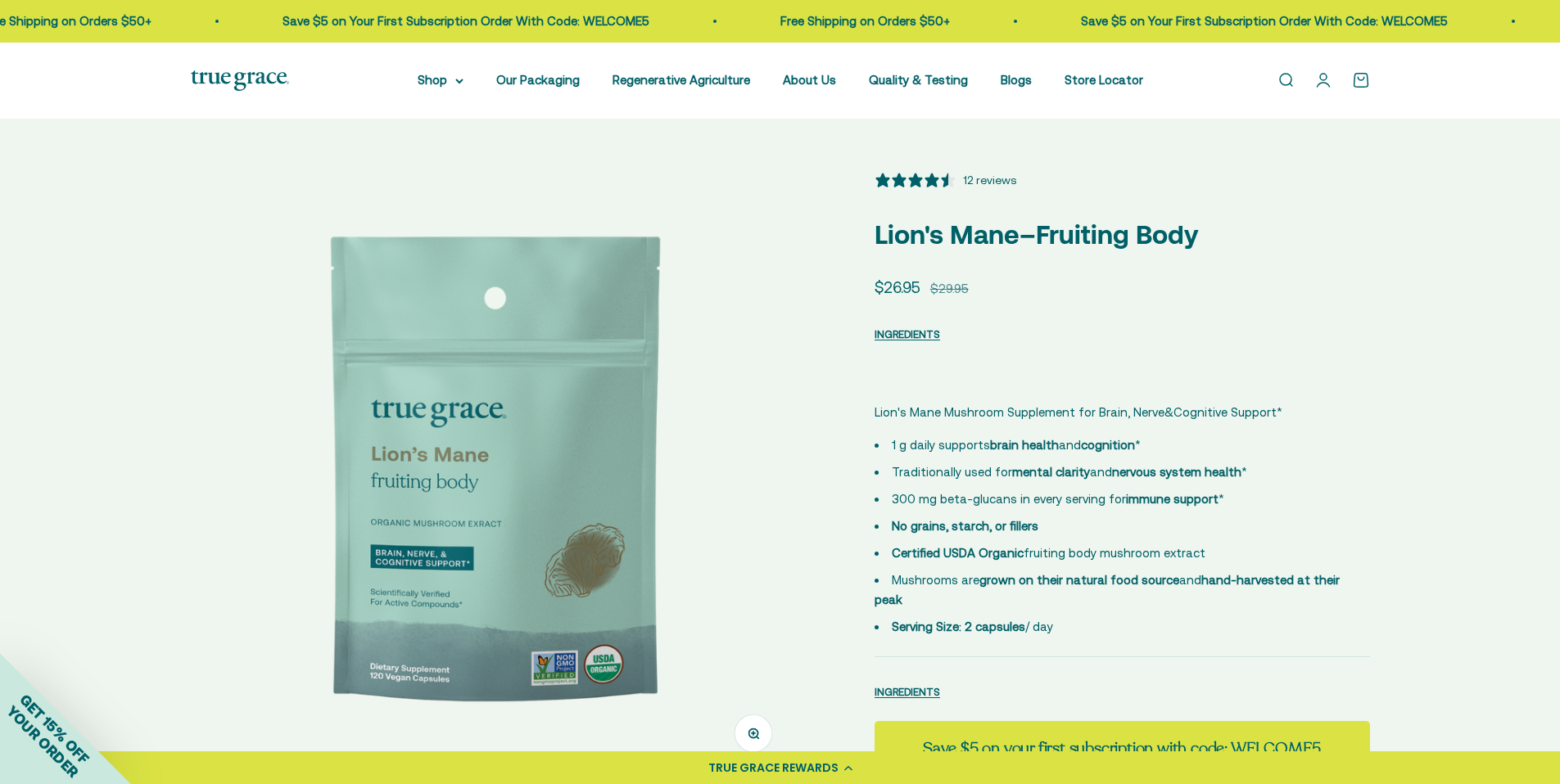
click at [676, 554] on img at bounding box center [493, 473] width 605 height 605
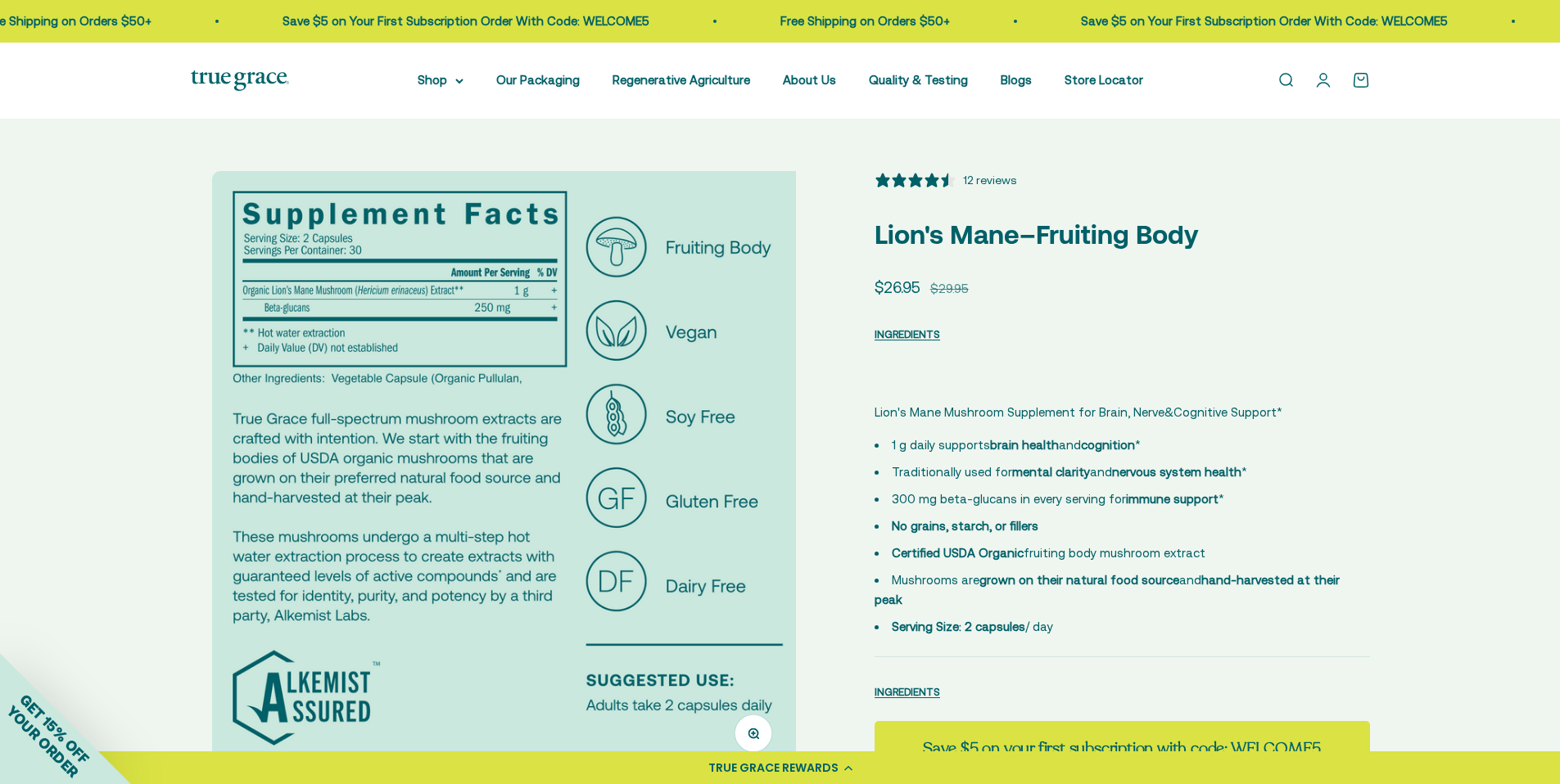
scroll to position [0, 1250]
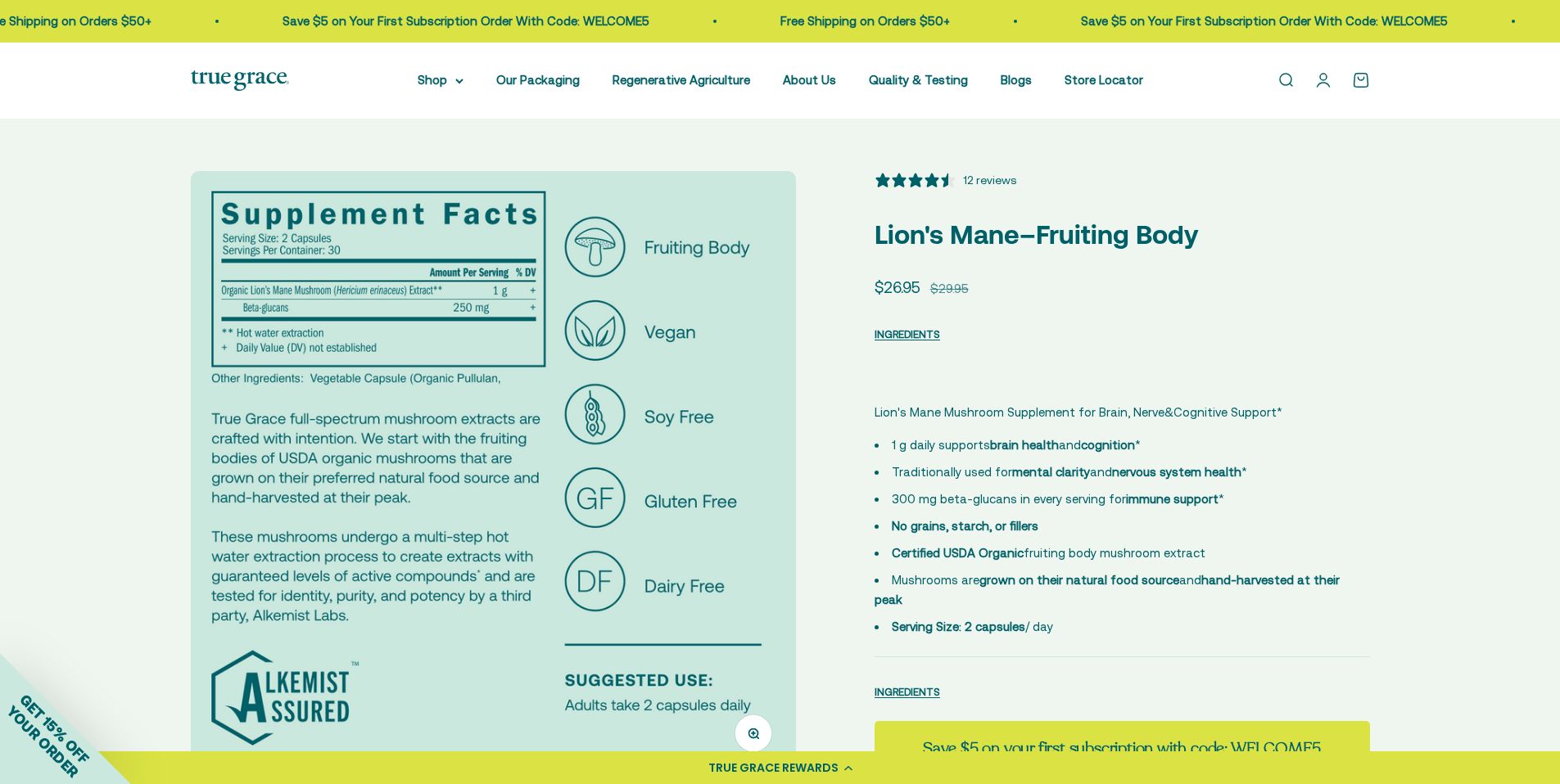
click at [741, 539] on img at bounding box center [493, 473] width 605 height 605
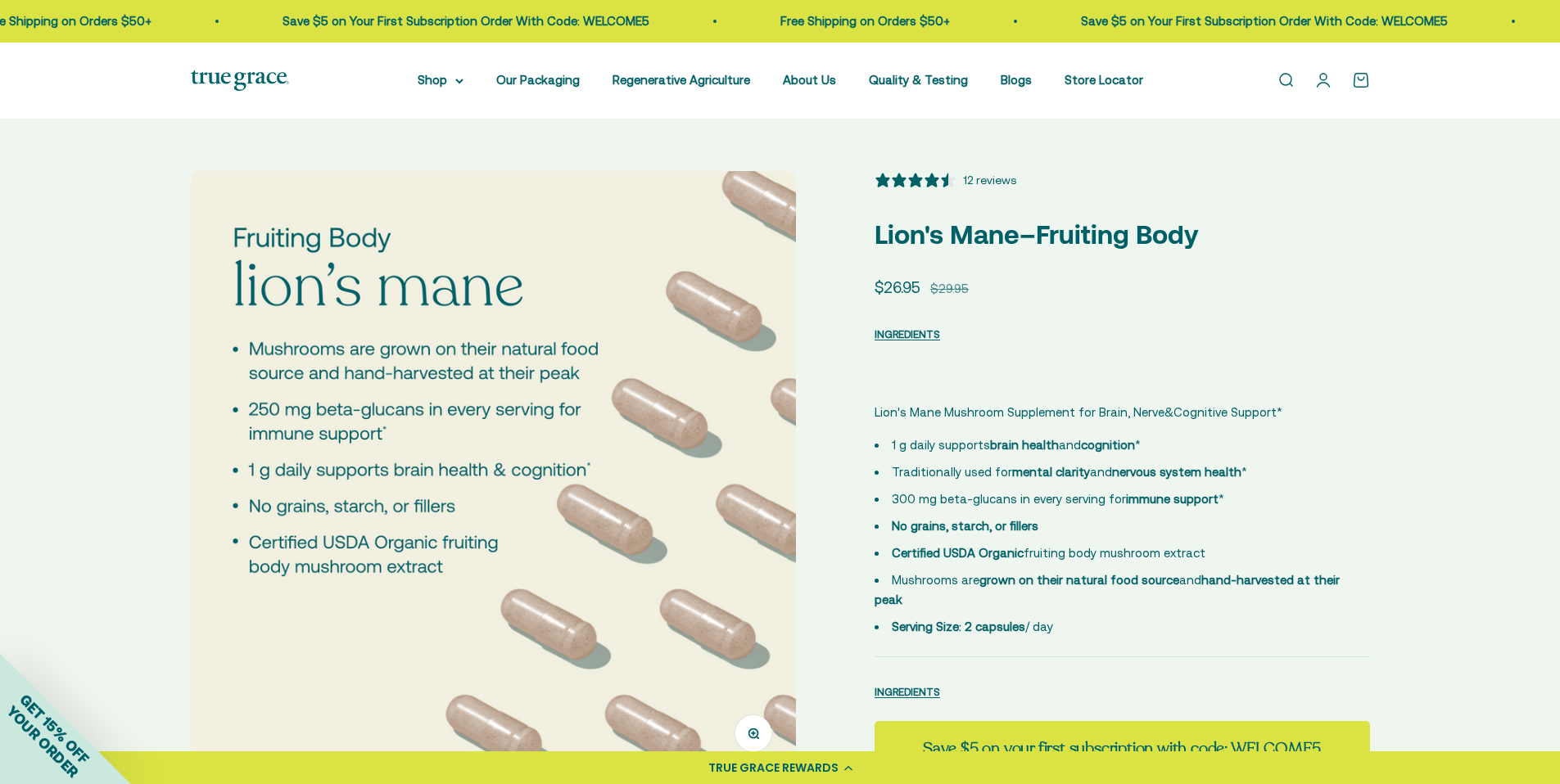
click at [741, 539] on img at bounding box center [493, 473] width 605 height 605
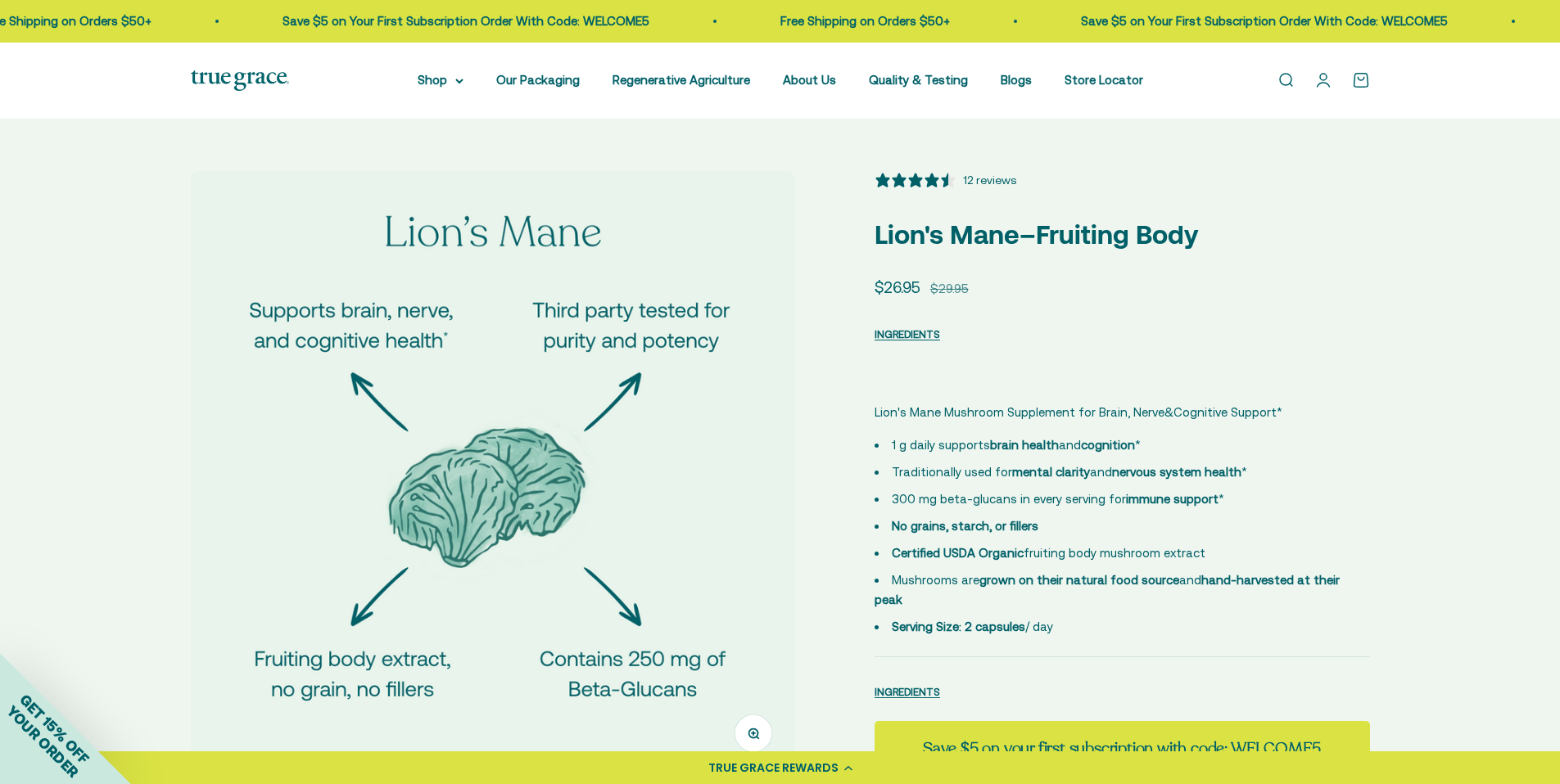
click at [741, 539] on img at bounding box center [492, 473] width 605 height 605
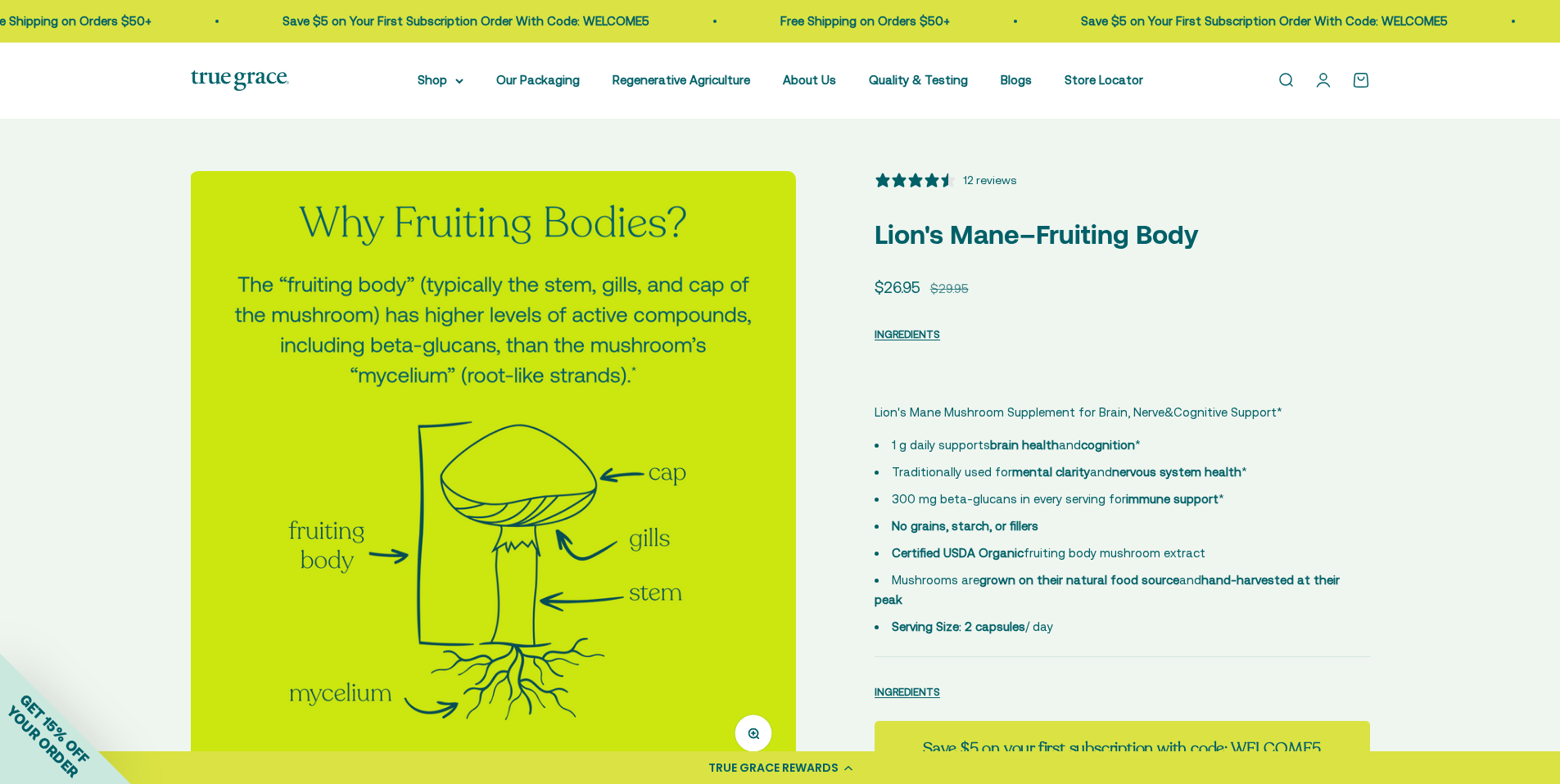
click at [741, 539] on img at bounding box center [492, 473] width 605 height 605
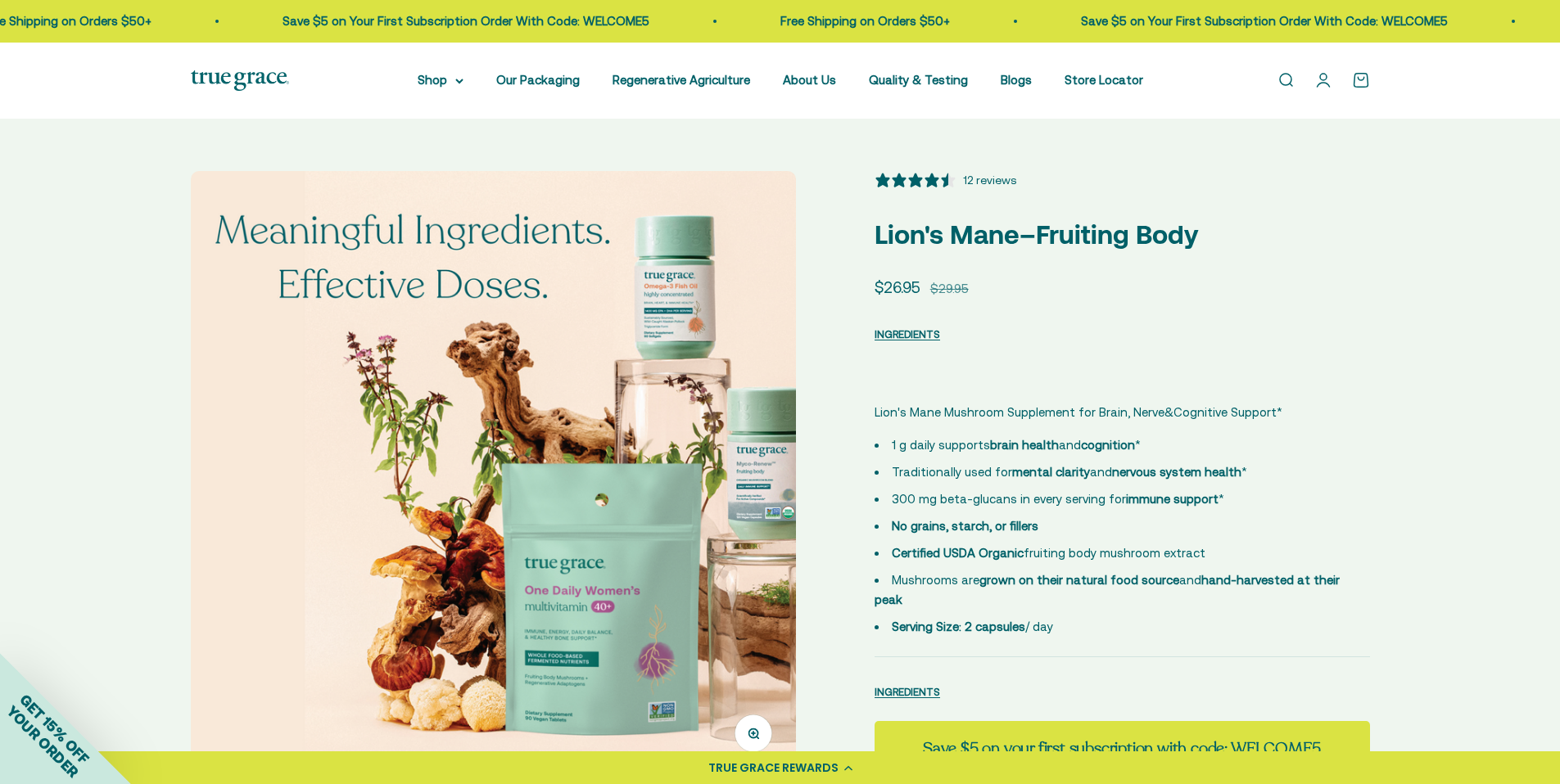
click at [741, 539] on img at bounding box center [493, 473] width 605 height 605
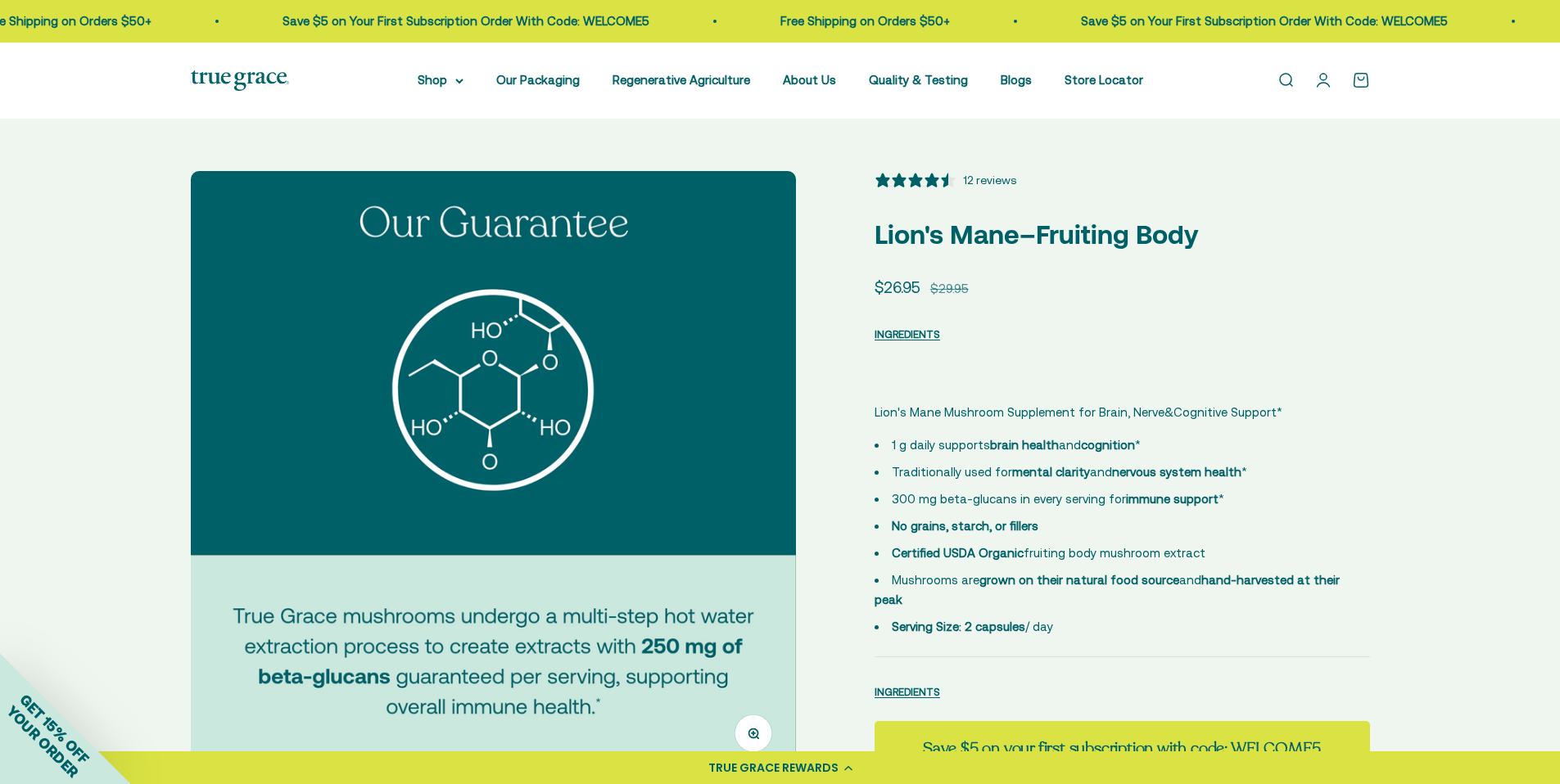
click at [741, 539] on img at bounding box center [493, 473] width 605 height 605
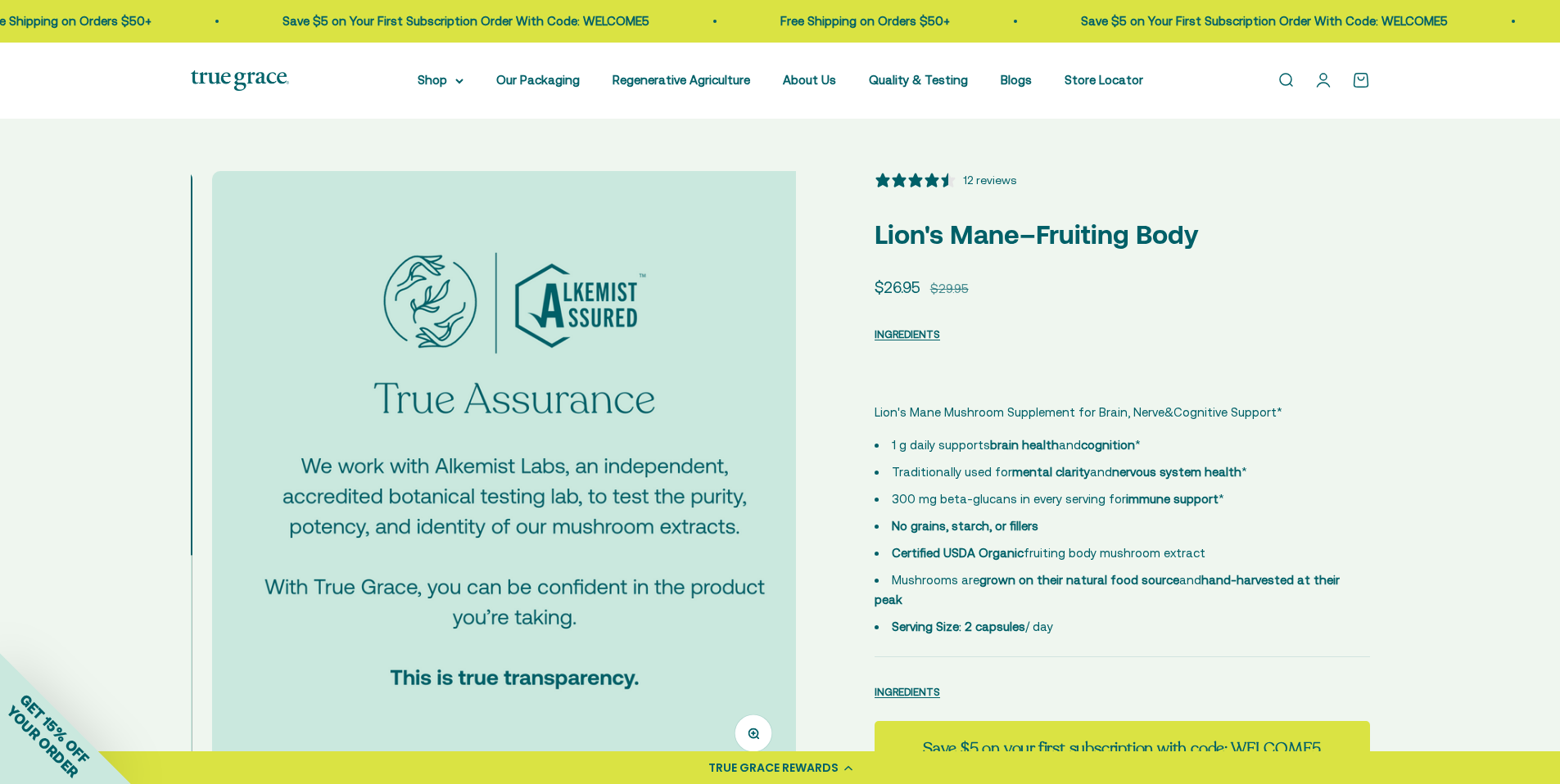
scroll to position [0, 4998]
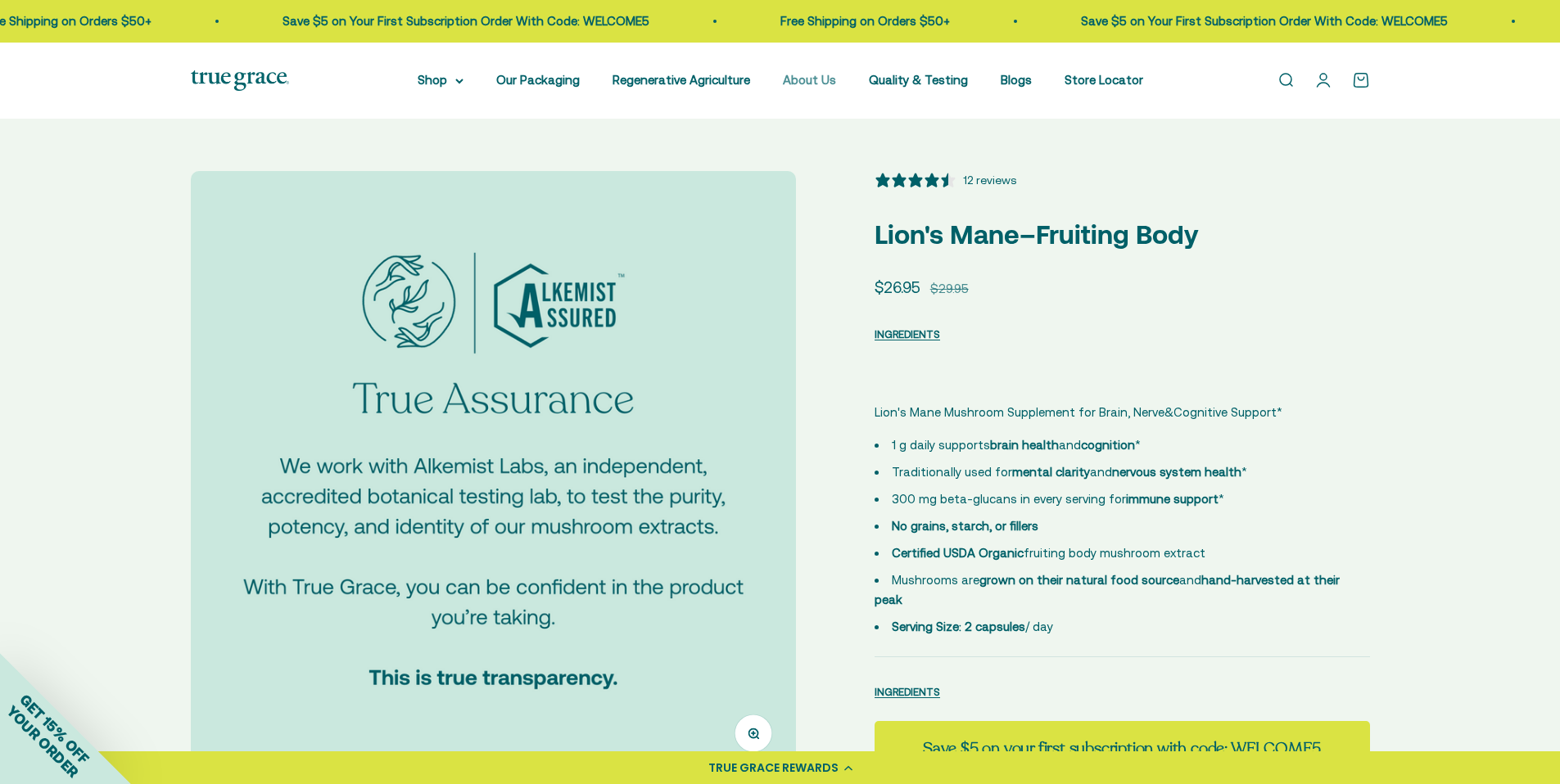
click at [820, 78] on link "About Us" at bounding box center [809, 80] width 53 height 14
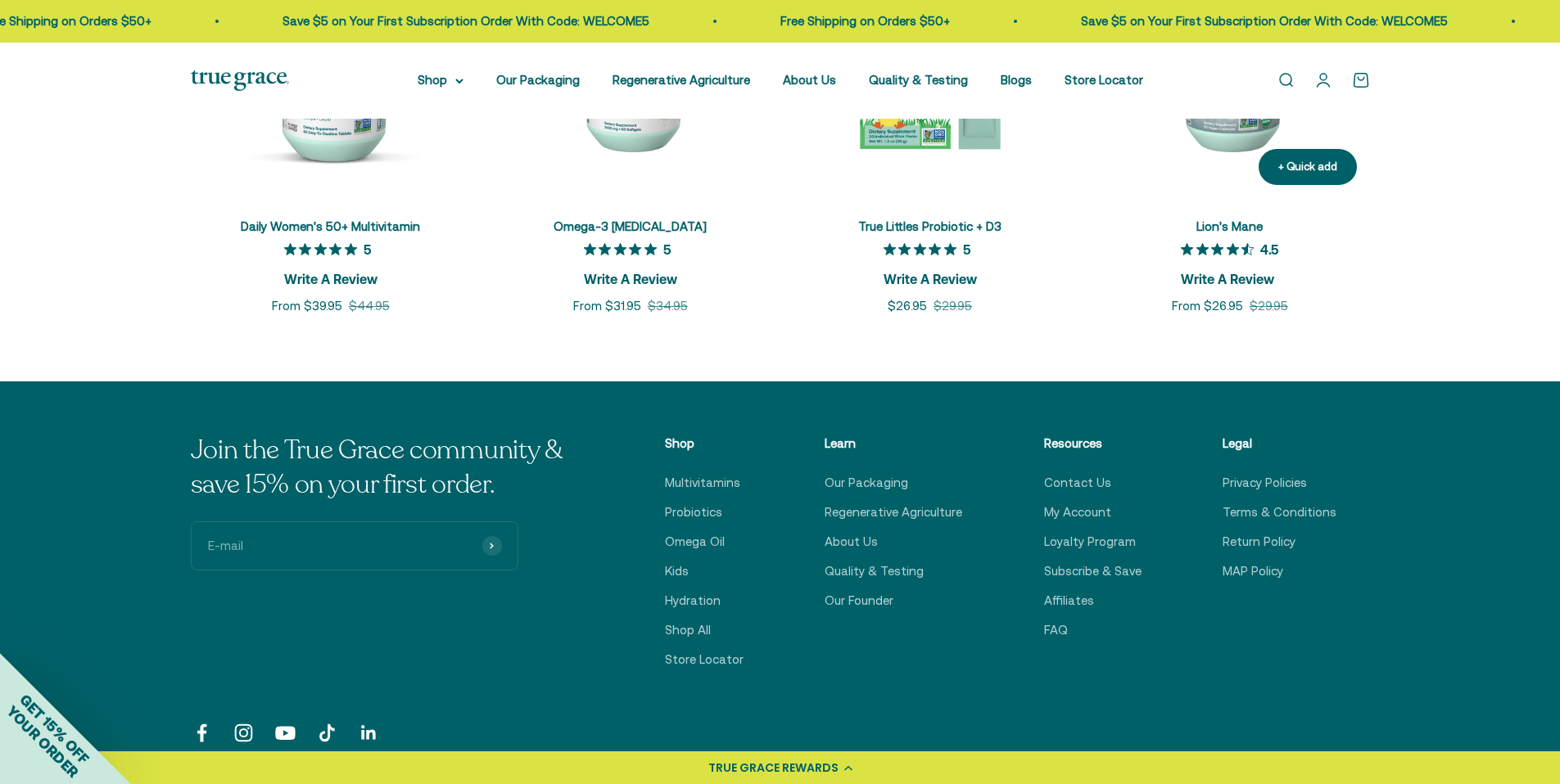
scroll to position [3929, 0]
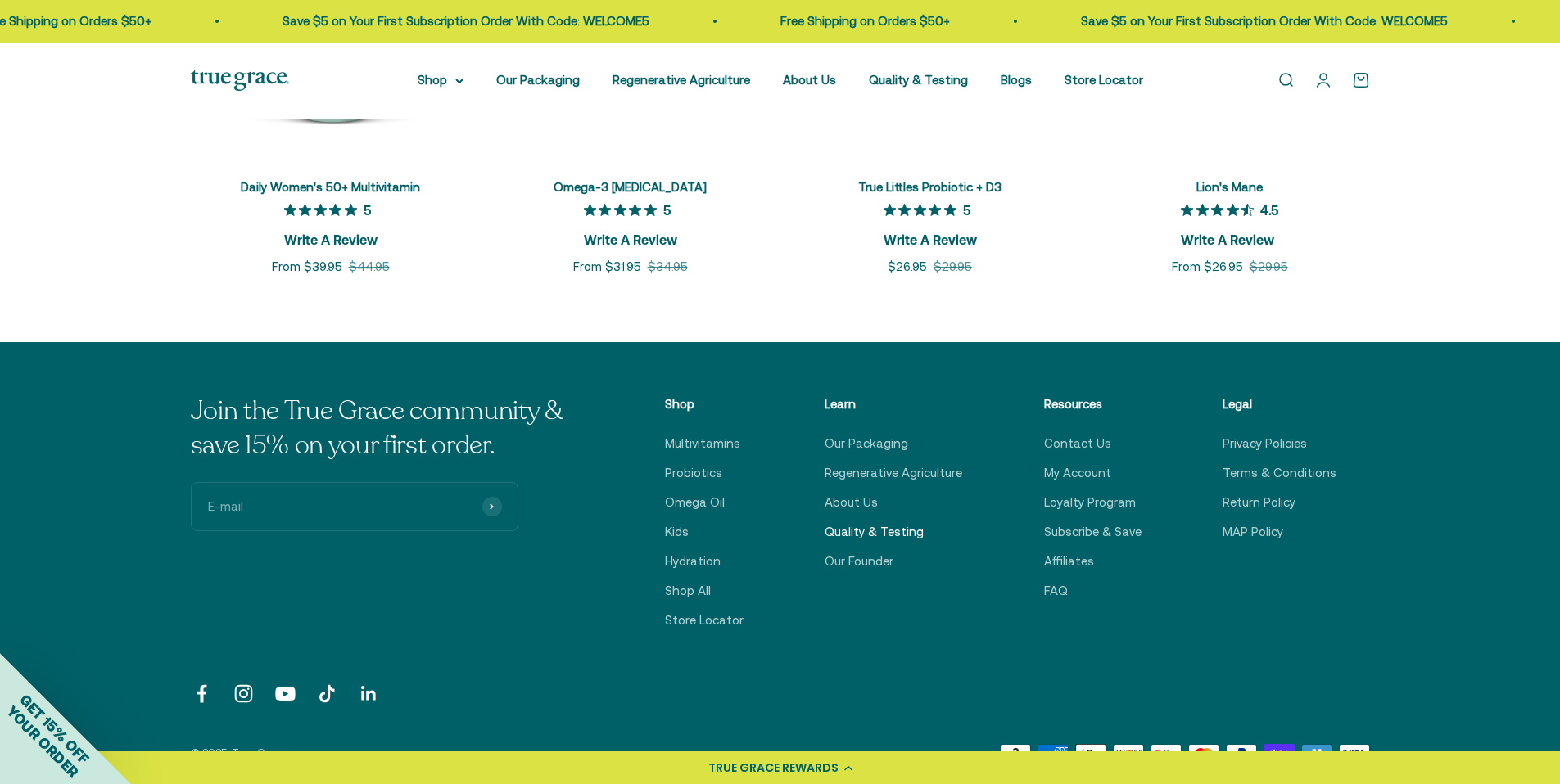
click at [913, 530] on link "Quality & Testing" at bounding box center [874, 532] width 99 height 20
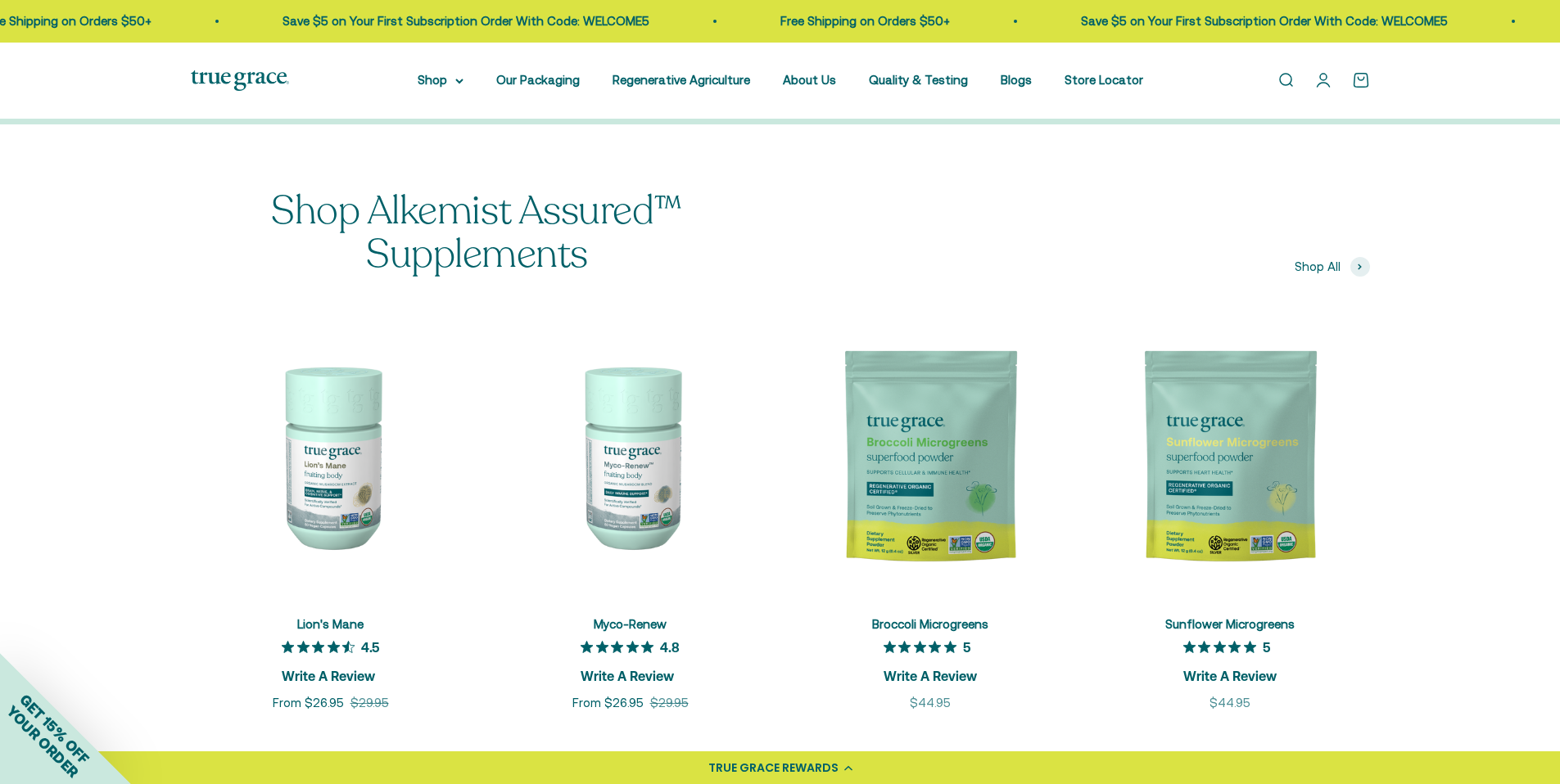
scroll to position [2046, 0]
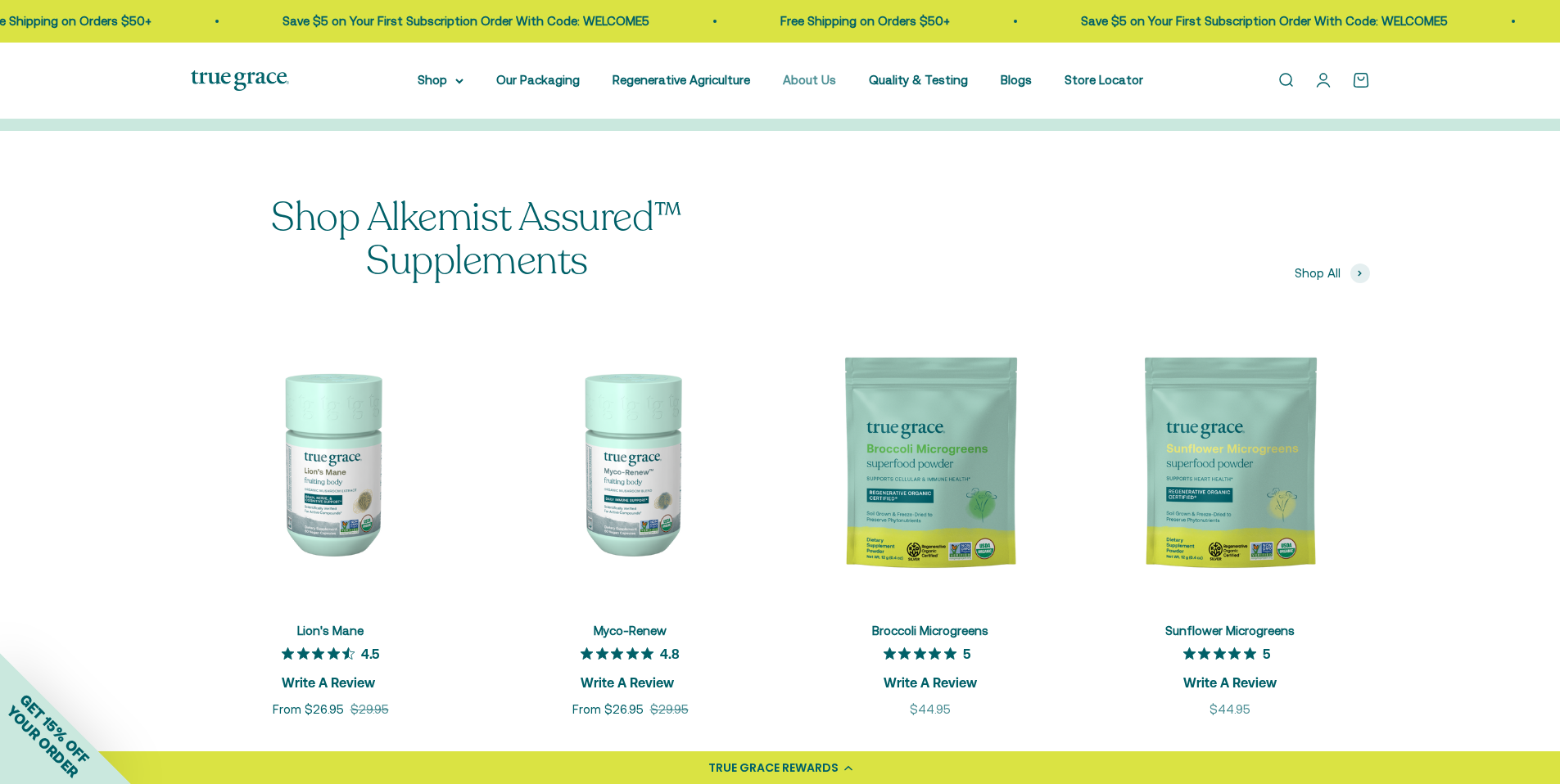
click at [803, 81] on link "About Us" at bounding box center [809, 80] width 53 height 14
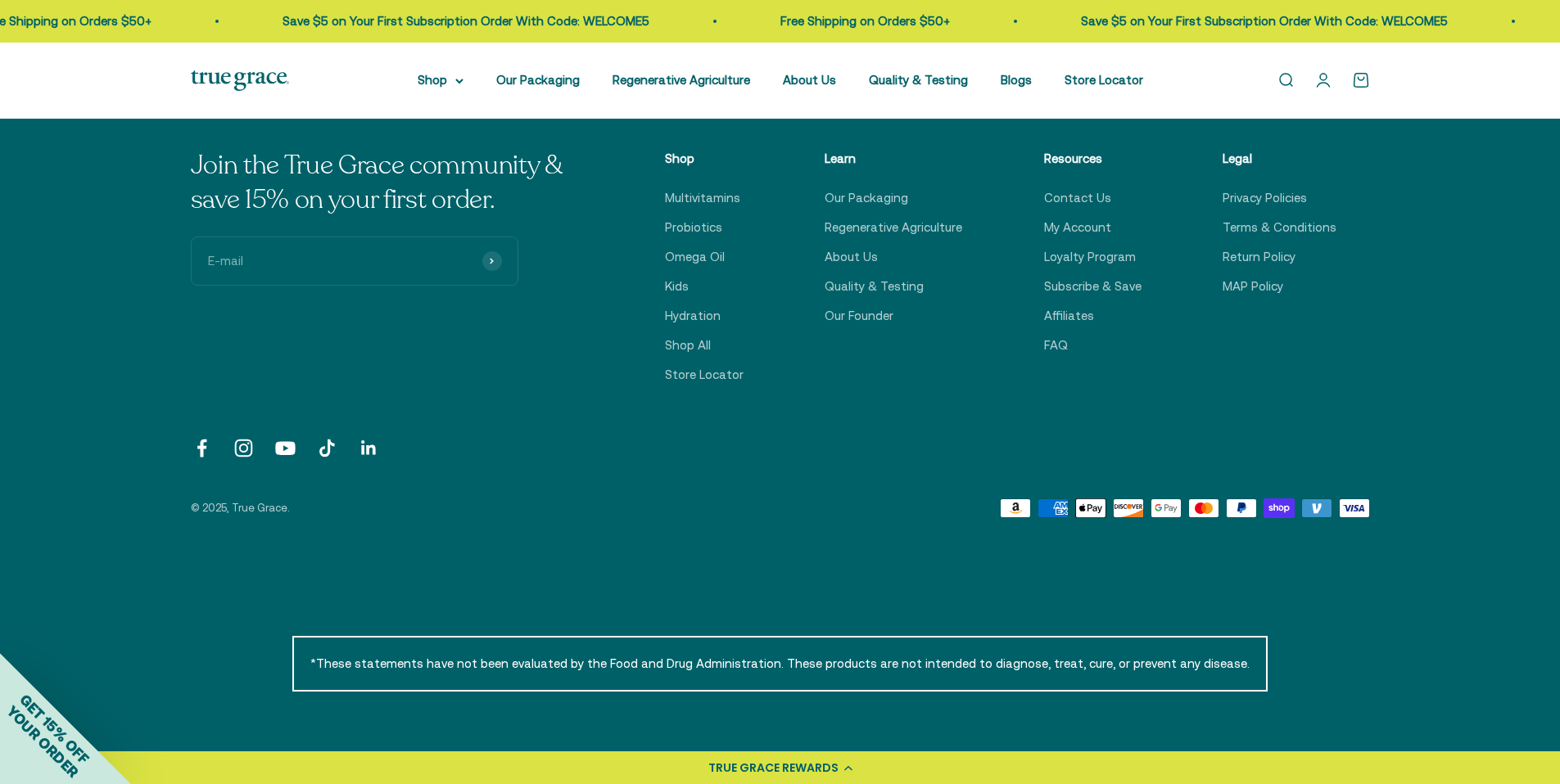
scroll to position [4092, 0]
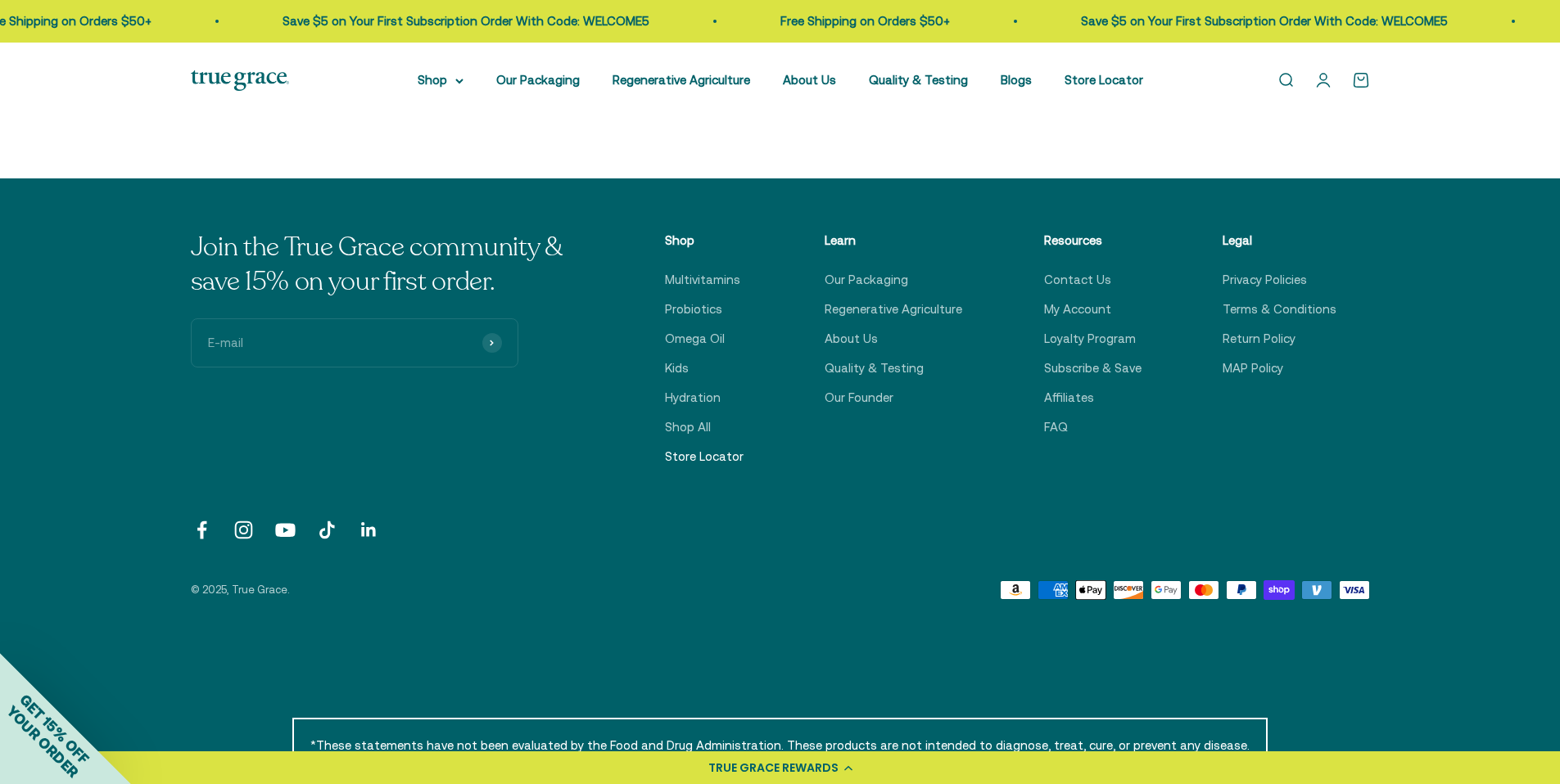
click at [736, 454] on link "Store Locator" at bounding box center [704, 457] width 79 height 20
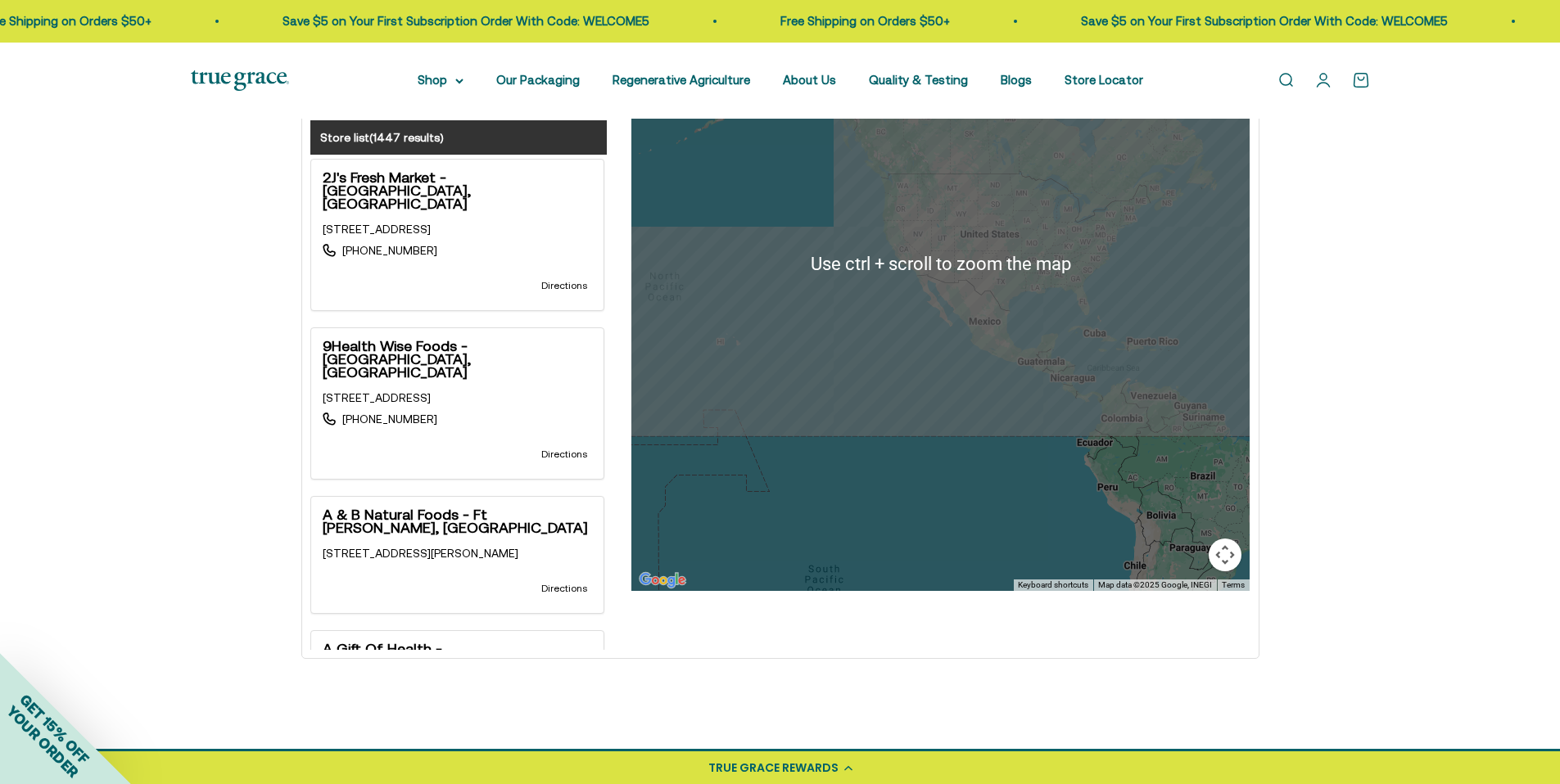
scroll to position [573, 0]
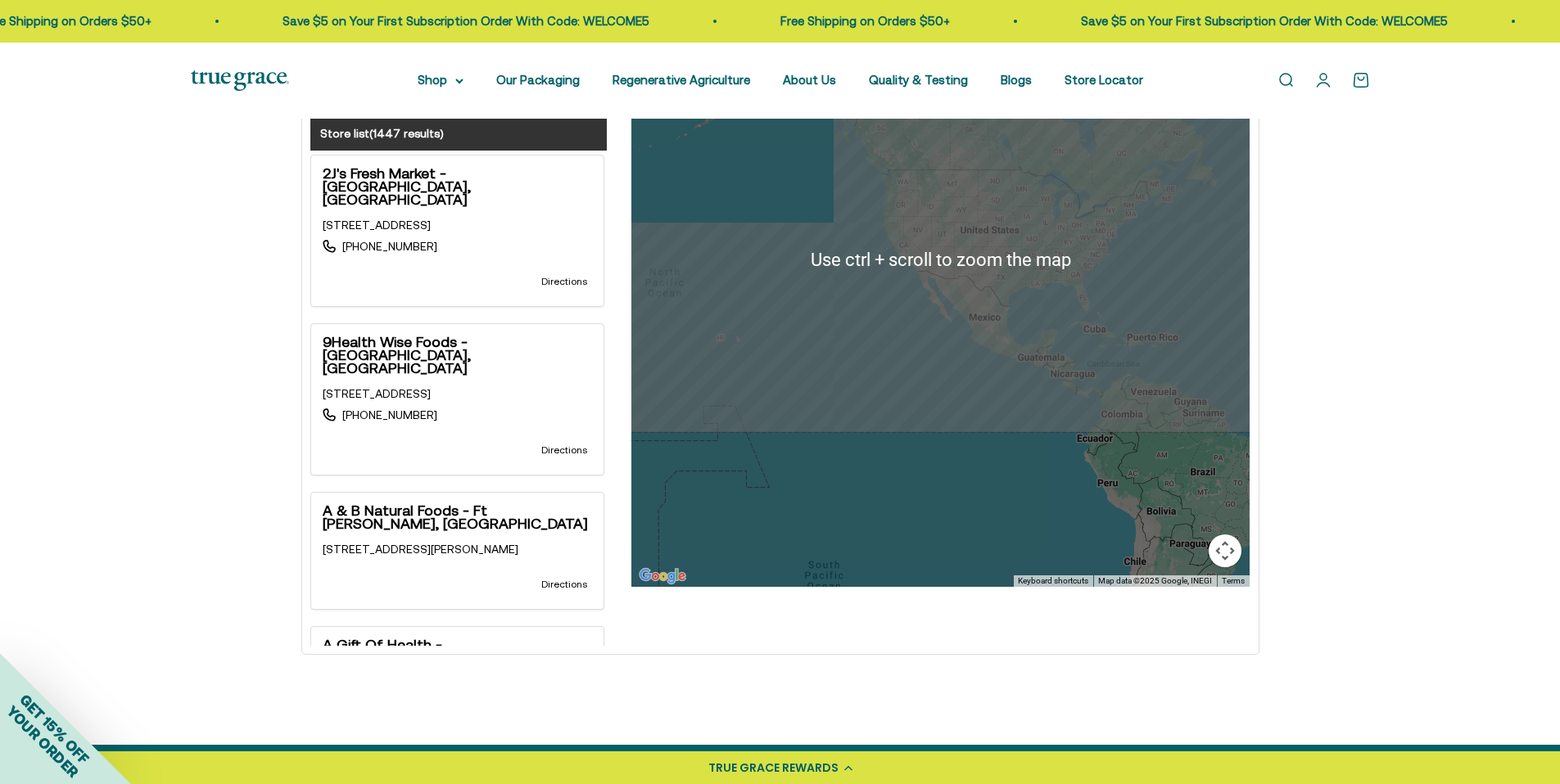
click at [896, 298] on div at bounding box center [939, 260] width 618 height 655
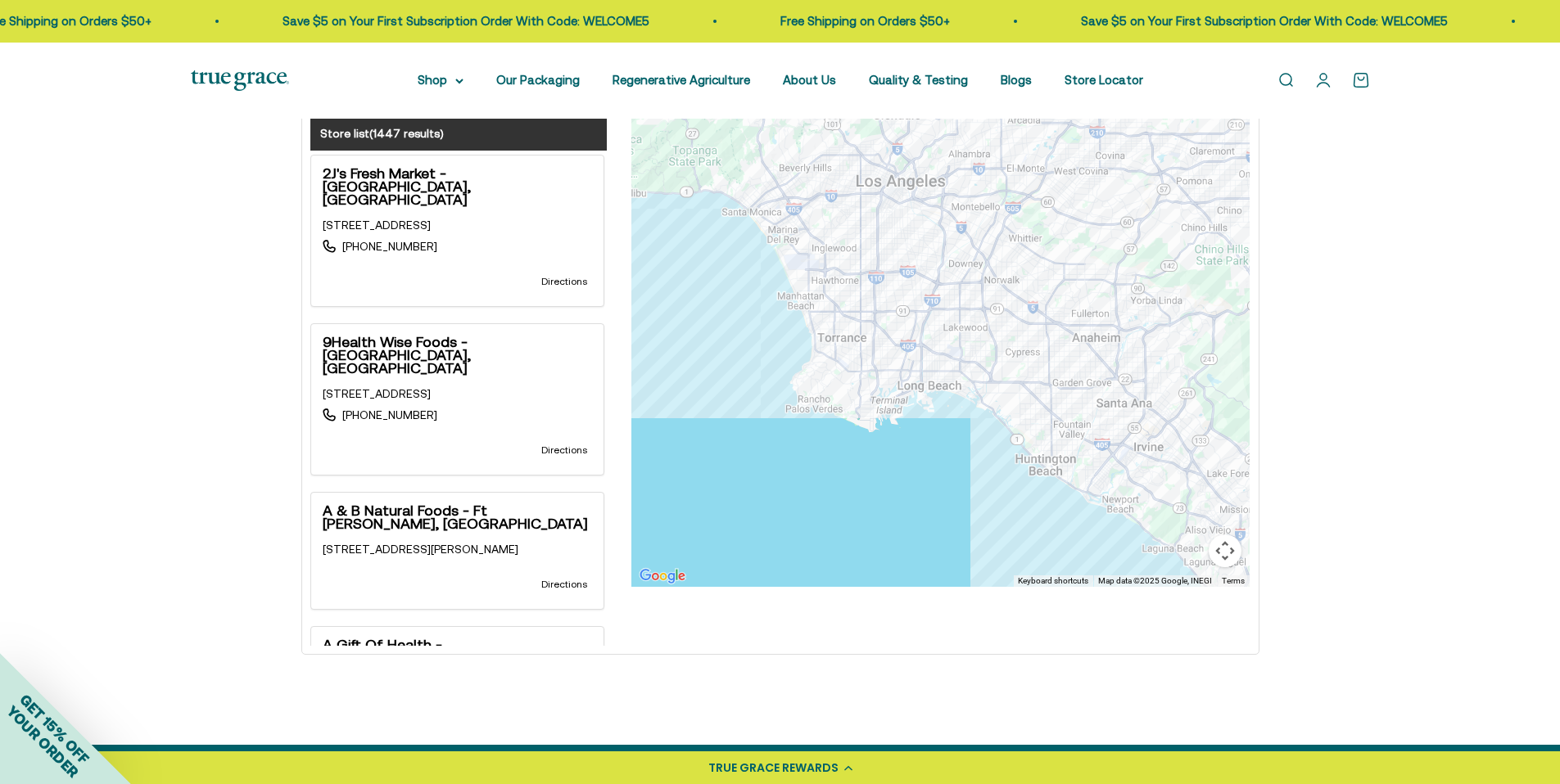
drag, startPoint x: 1199, startPoint y: 456, endPoint x: 1034, endPoint y: 477, distance: 166.3
click at [1034, 477] on div at bounding box center [939, 260] width 618 height 655
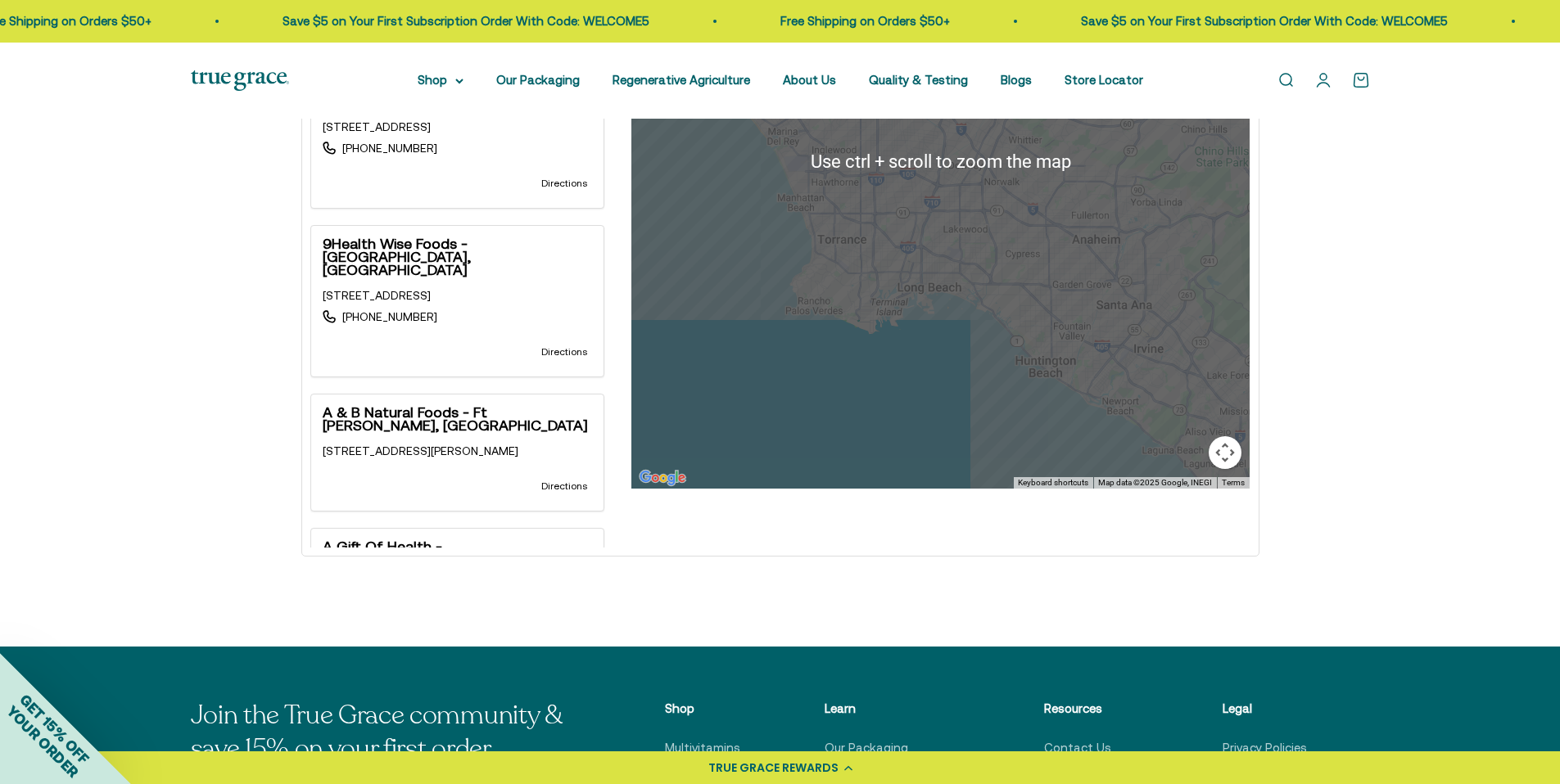
scroll to position [736, 0]
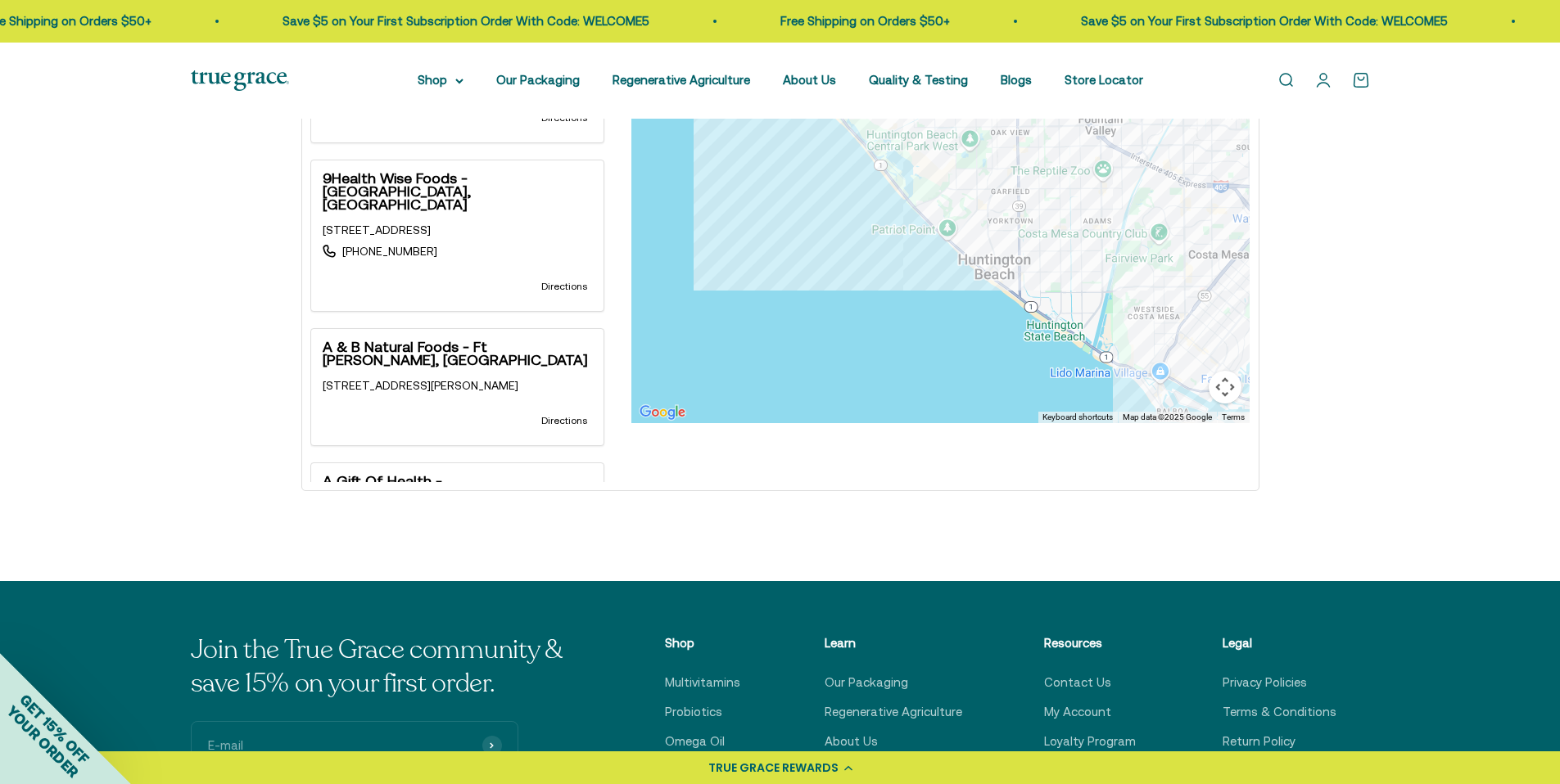
click at [1025, 207] on div at bounding box center [939, 96] width 618 height 655
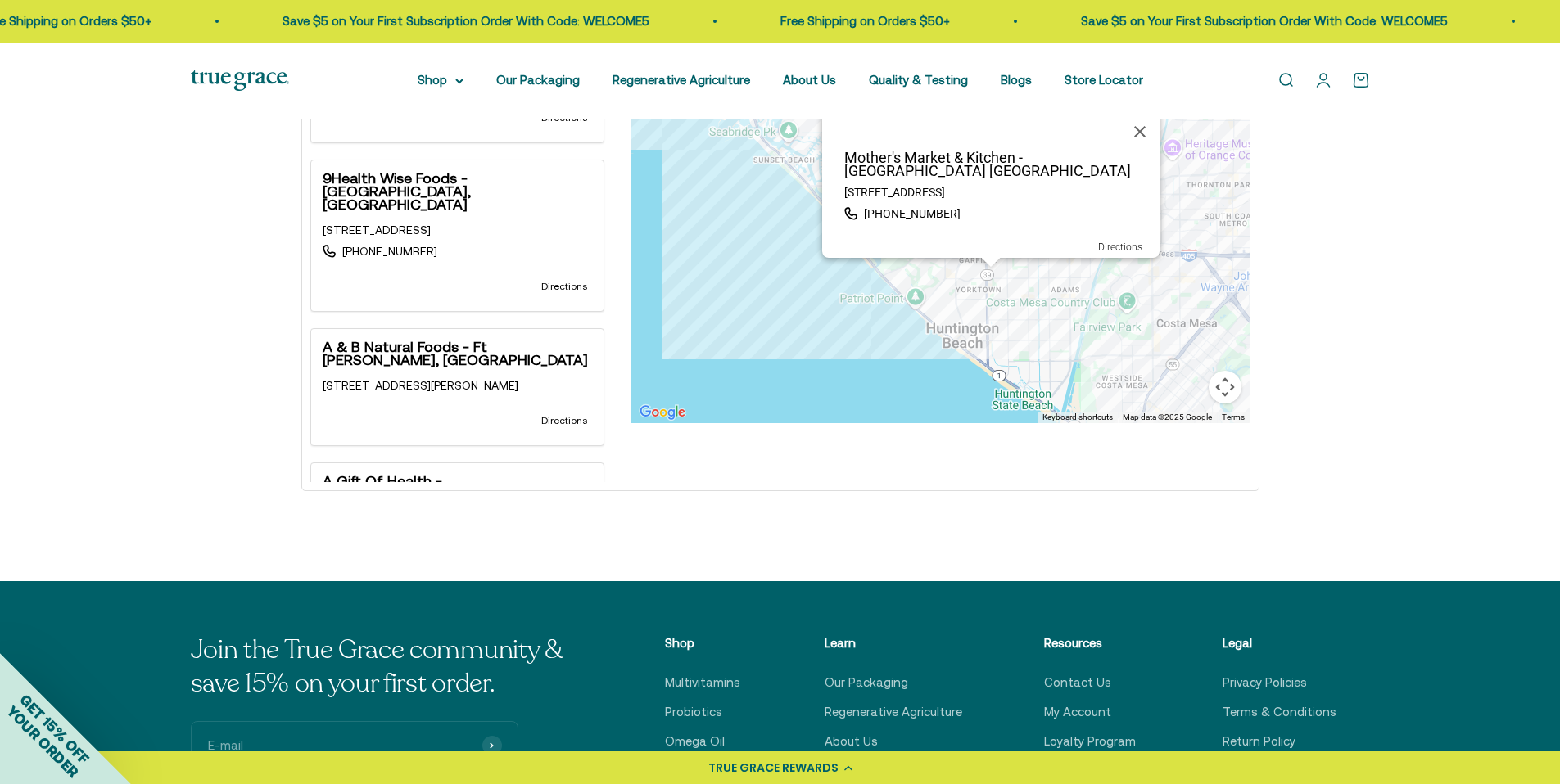
drag, startPoint x: 922, startPoint y: 212, endPoint x: 978, endPoint y: 417, distance: 212.5
click at [975, 424] on div "Location Store name Use my location Radius: 20 miles Filter Filter by Country A…" at bounding box center [780, 126] width 965 height 714
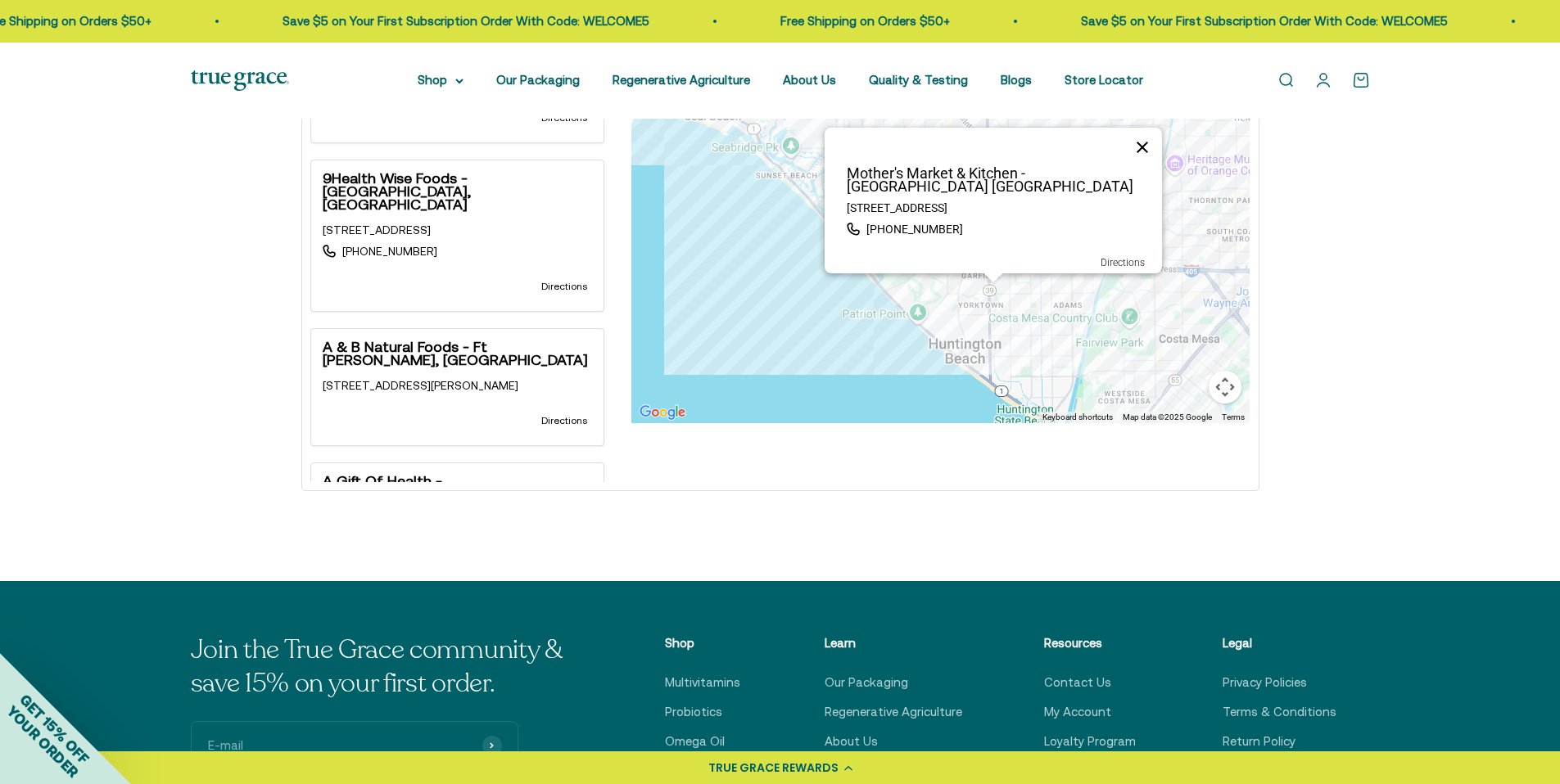
click at [1139, 146] on button "Close" at bounding box center [1141, 146] width 39 height 39
